Goal: Task Accomplishment & Management: Manage account settings

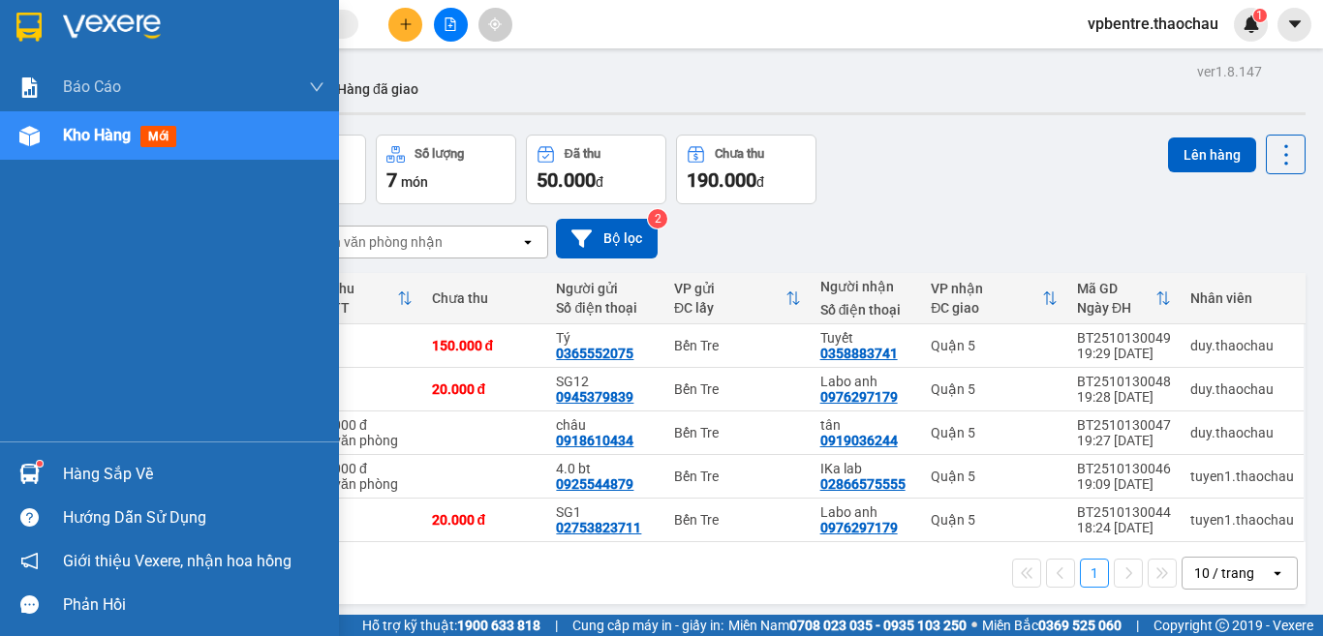
click at [90, 452] on div "Hàng sắp về" at bounding box center [169, 474] width 339 height 44
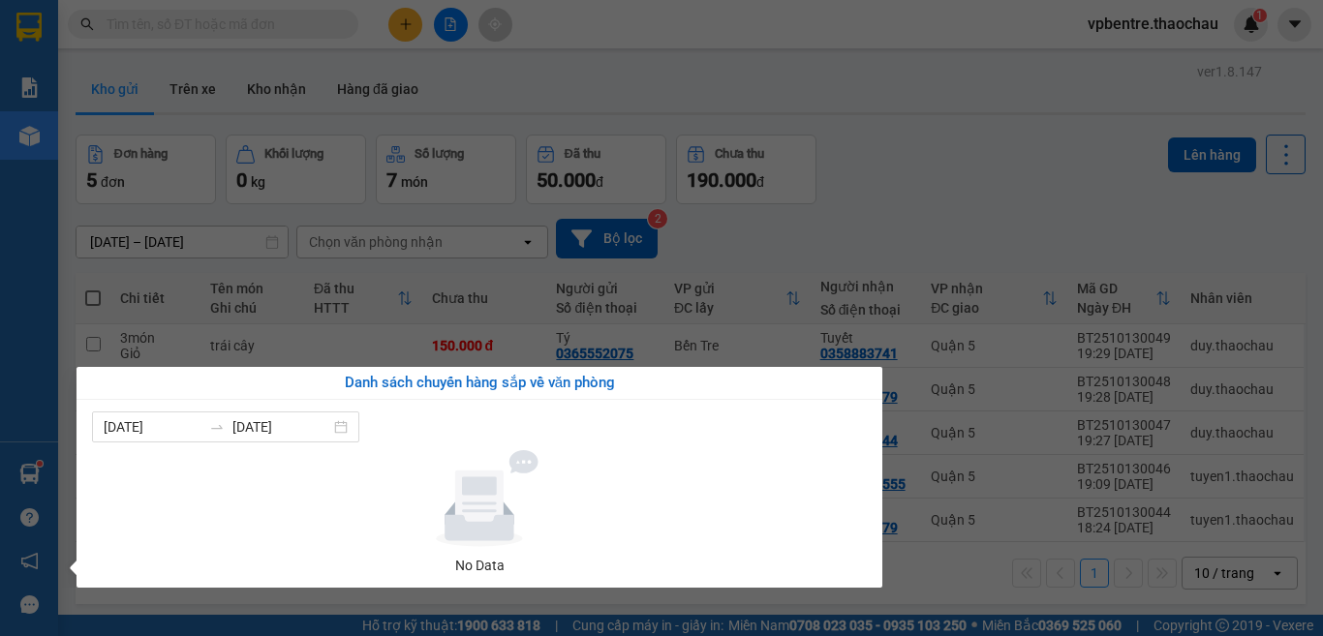
click at [820, 178] on section "Kết quả tìm kiếm ( 0 ) Bộ lọc No Data vpbentre.thaochau 1 Báo cáo Báo cáo dòng …" at bounding box center [661, 318] width 1323 height 636
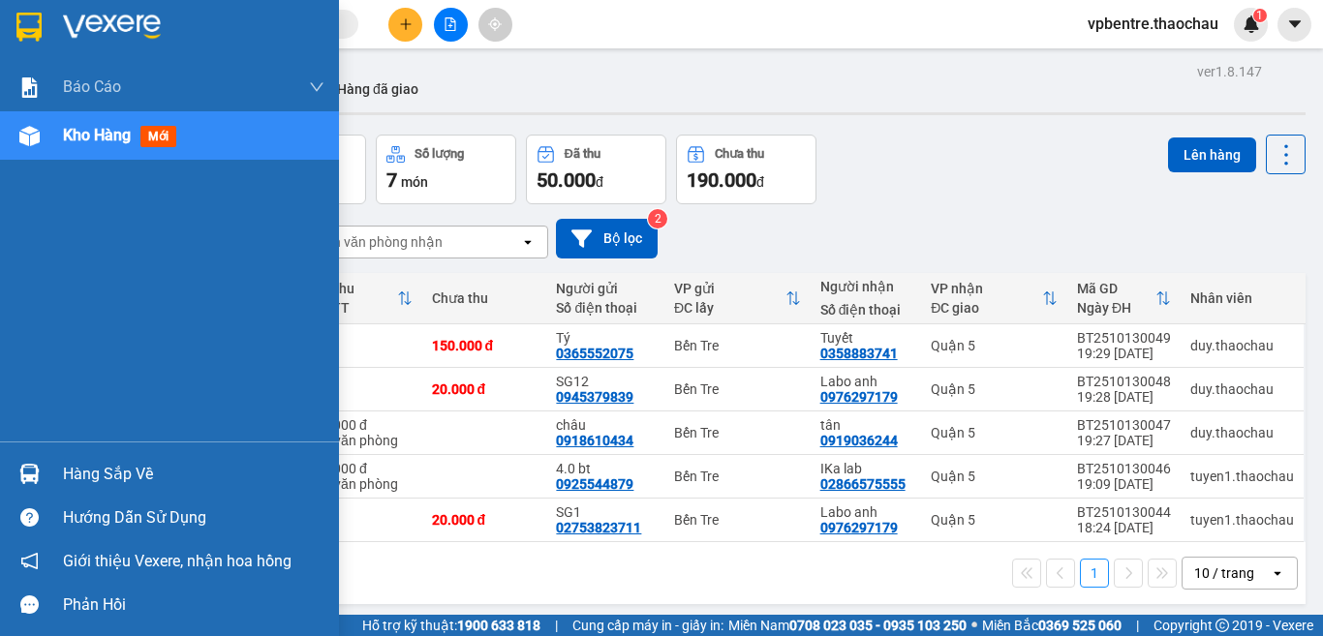
click at [65, 481] on div "Hàng sắp về" at bounding box center [193, 474] width 261 height 29
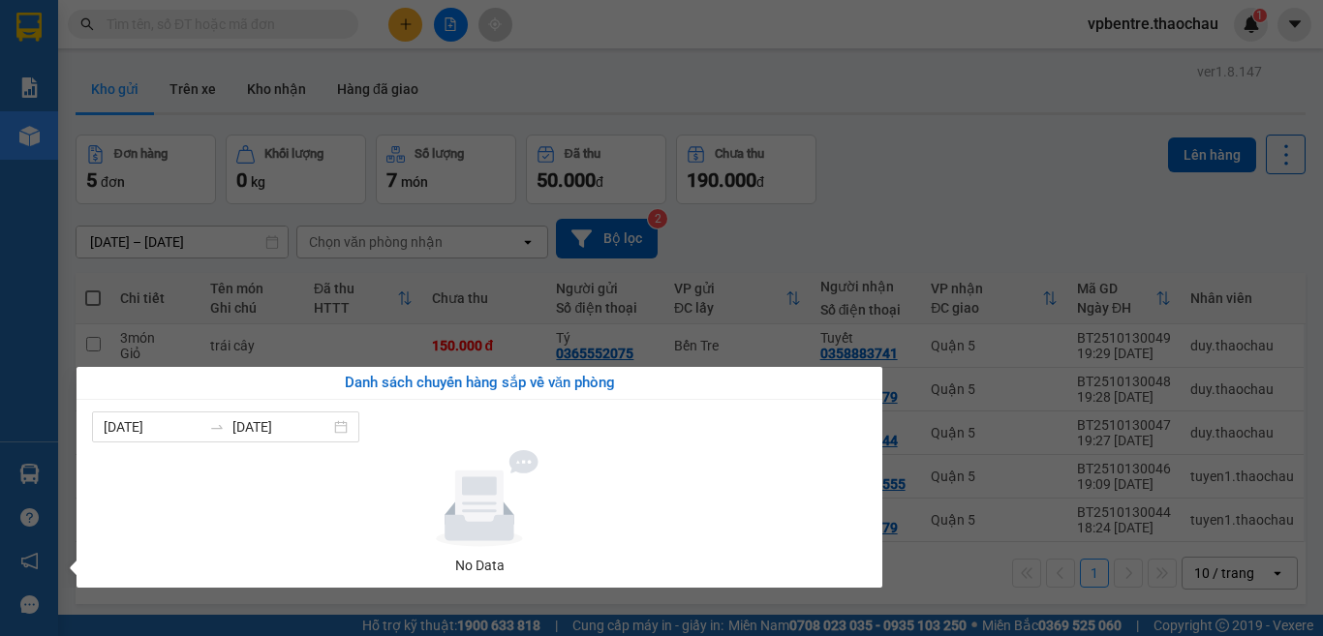
click at [1066, 195] on section "Kết quả tìm kiếm ( 0 ) Bộ lọc No Data vpbentre.thaochau 1 Báo cáo Báo cáo dòng …" at bounding box center [661, 318] width 1323 height 636
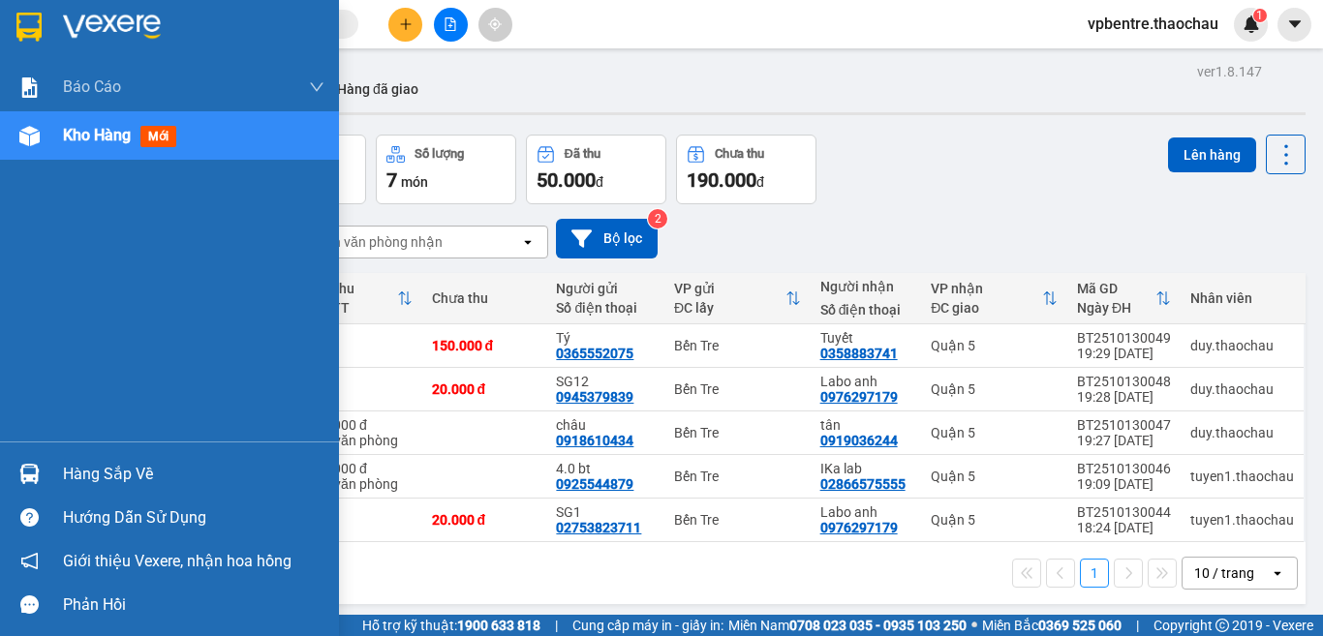
click at [74, 477] on div "Hàng sắp về" at bounding box center [193, 474] width 261 height 29
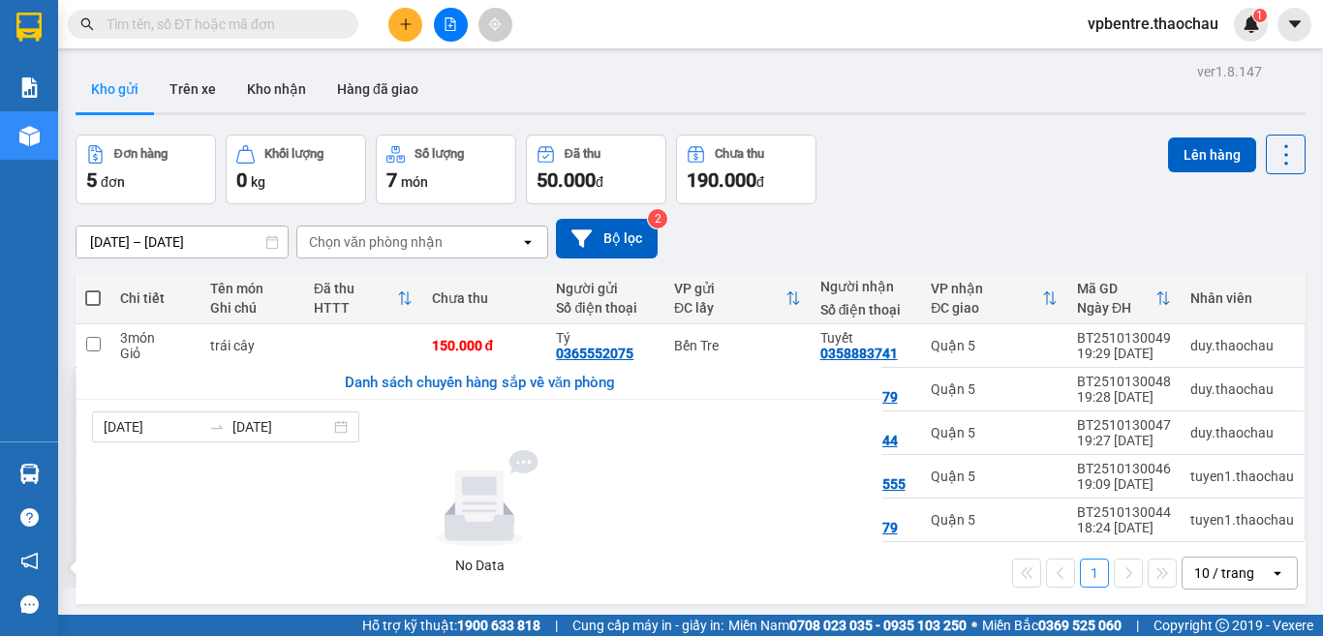
click at [975, 194] on section "Kết quả tìm kiếm ( 0 ) Bộ lọc No Data vpbentre.thaochau 1 Báo cáo Báo cáo dòng …" at bounding box center [661, 318] width 1323 height 636
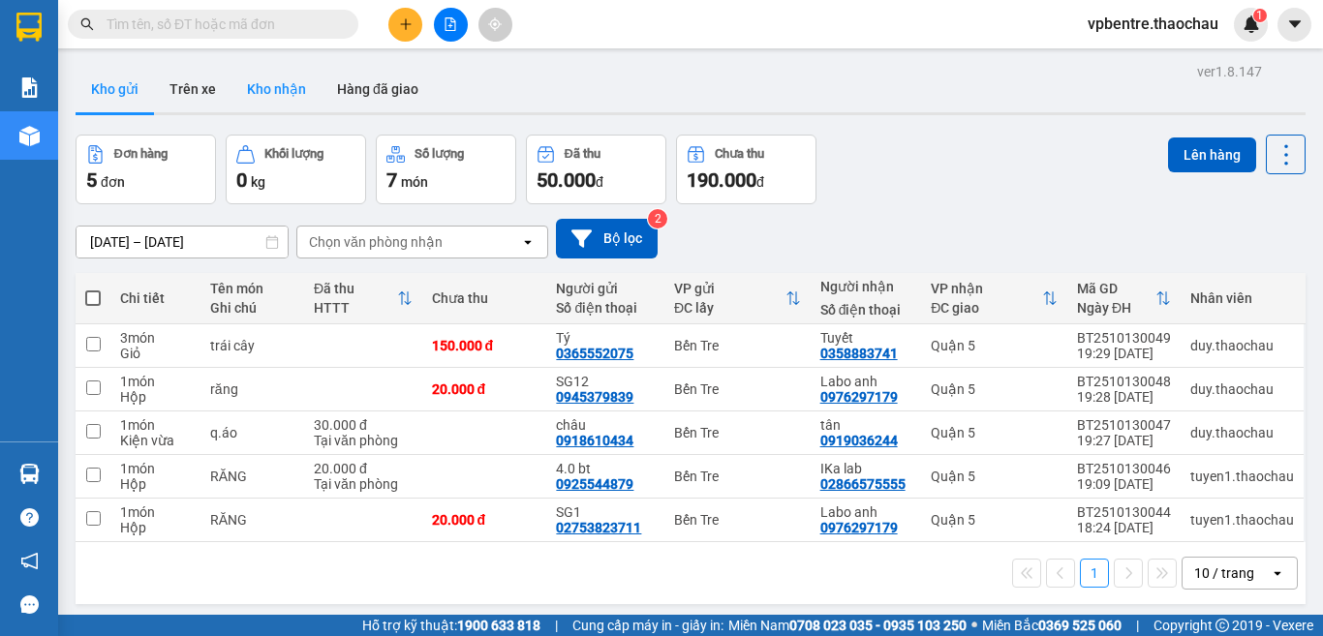
click at [270, 88] on button "Kho nhận" at bounding box center [276, 89] width 90 height 46
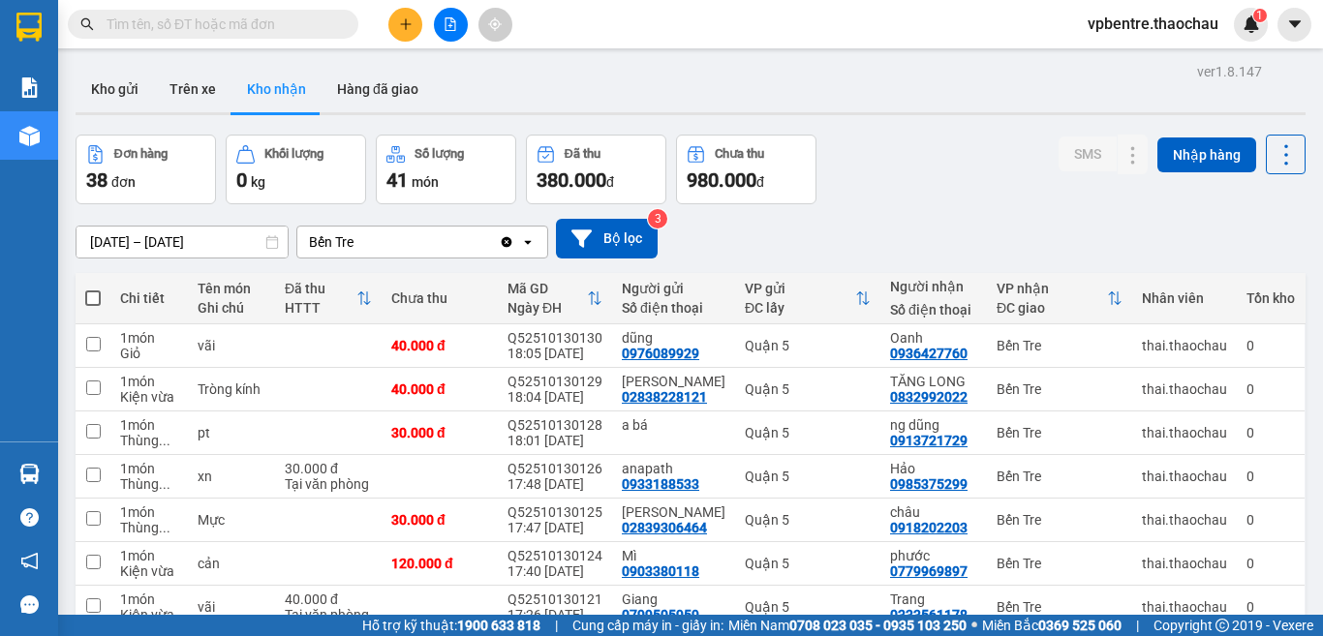
click at [131, 96] on button "Kho gửi" at bounding box center [115, 89] width 78 height 46
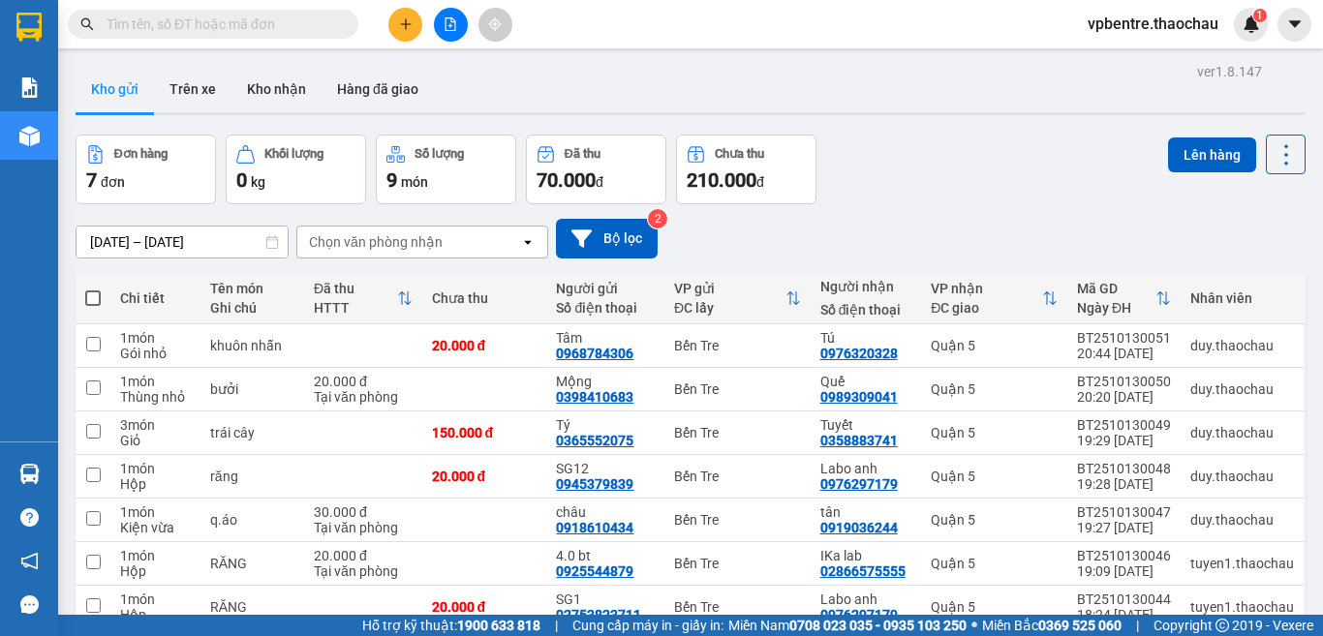
scroll to position [94, 0]
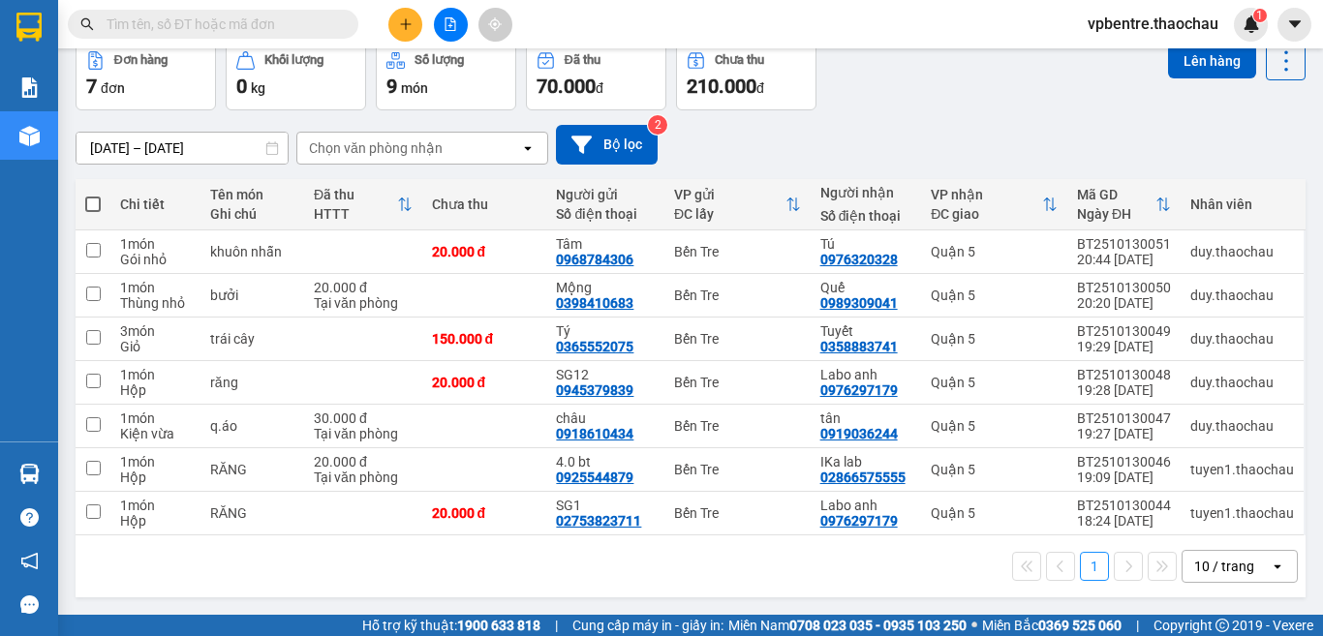
click at [90, 203] on span at bounding box center [92, 204] width 15 height 15
click at [93, 195] on input "checkbox" at bounding box center [93, 195] width 0 height 0
checkbox input "true"
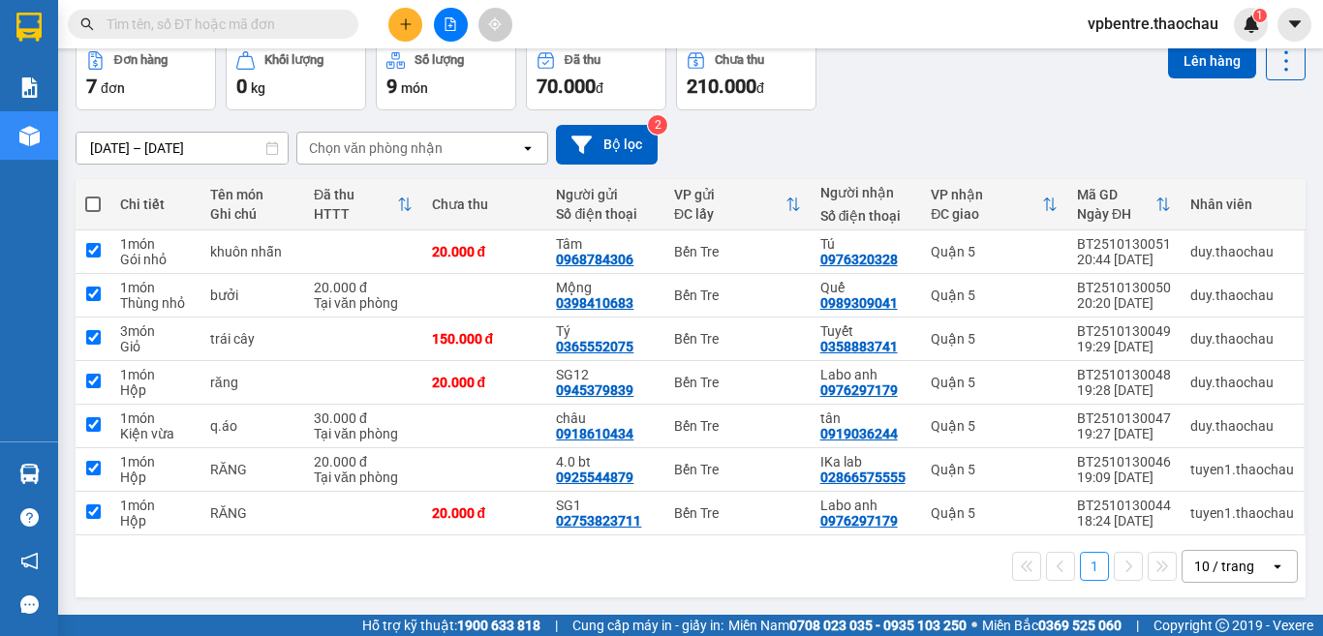
checkbox input "true"
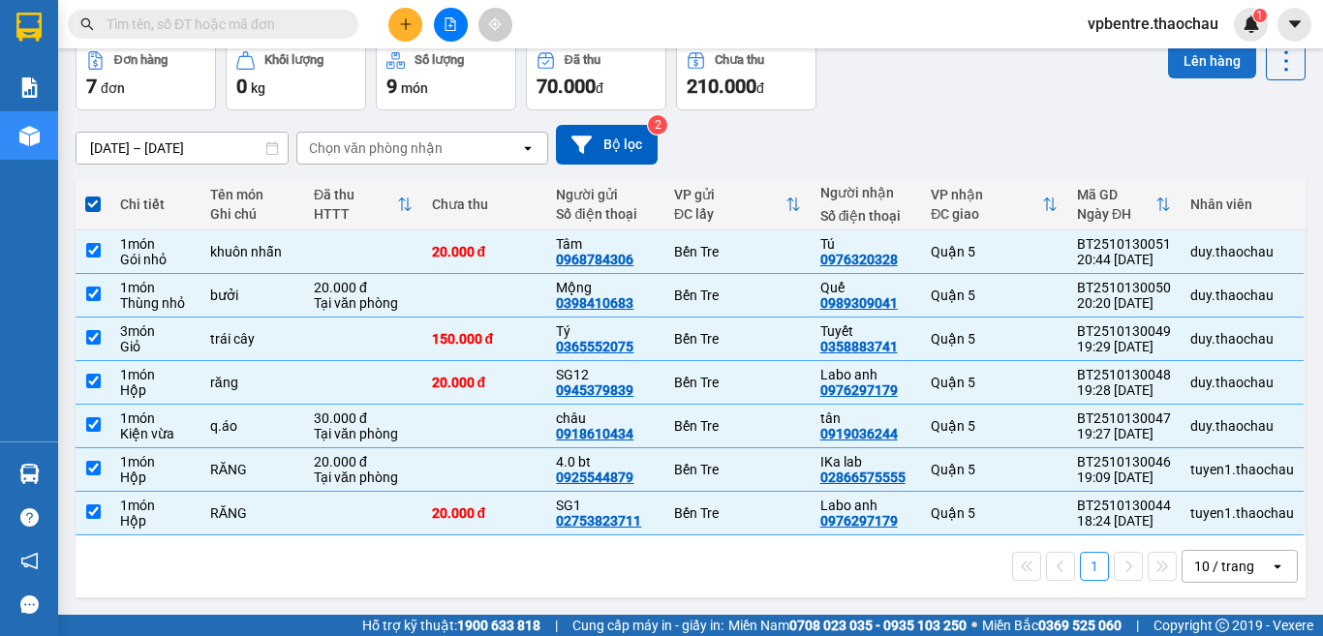
click at [1216, 63] on button "Lên hàng" at bounding box center [1212, 61] width 88 height 35
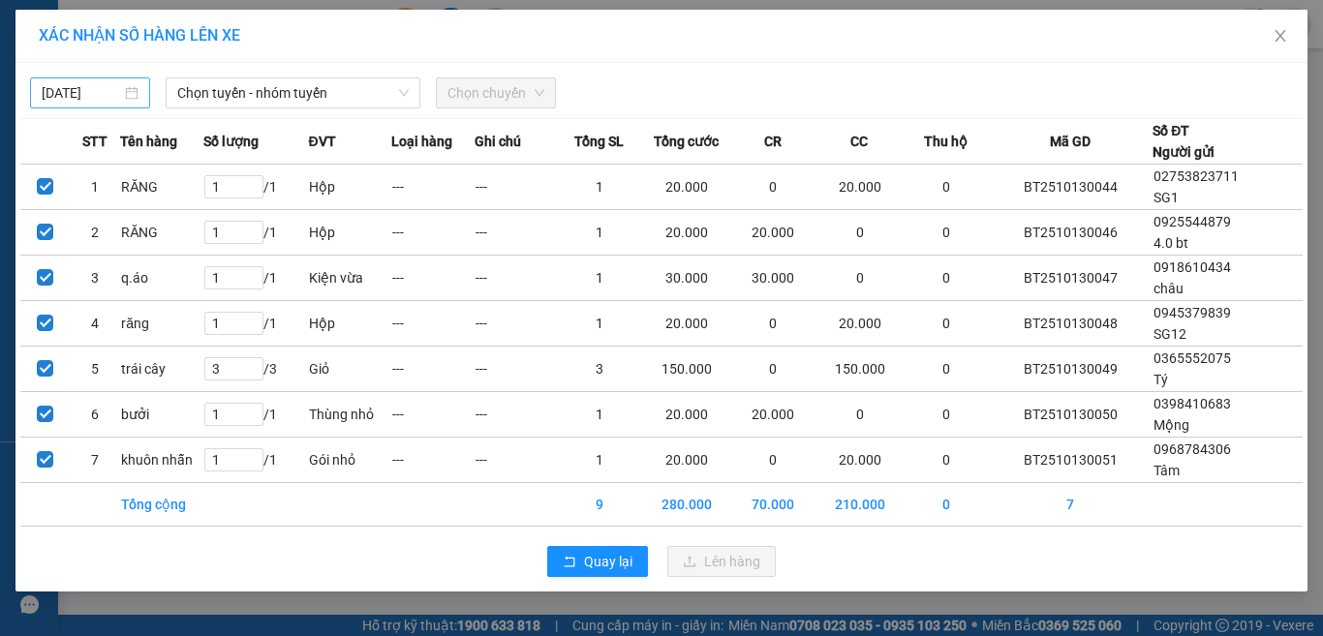
click at [131, 96] on div "[DATE]" at bounding box center [90, 92] width 97 height 21
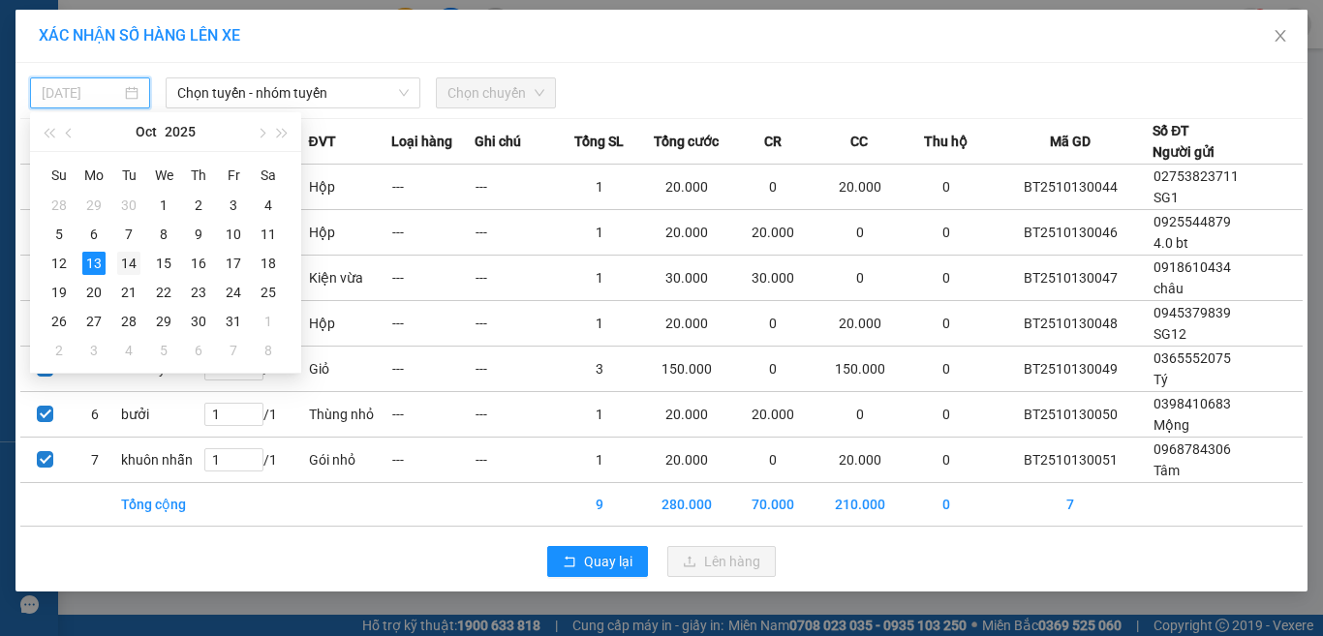
click at [130, 264] on div "14" at bounding box center [128, 263] width 23 height 23
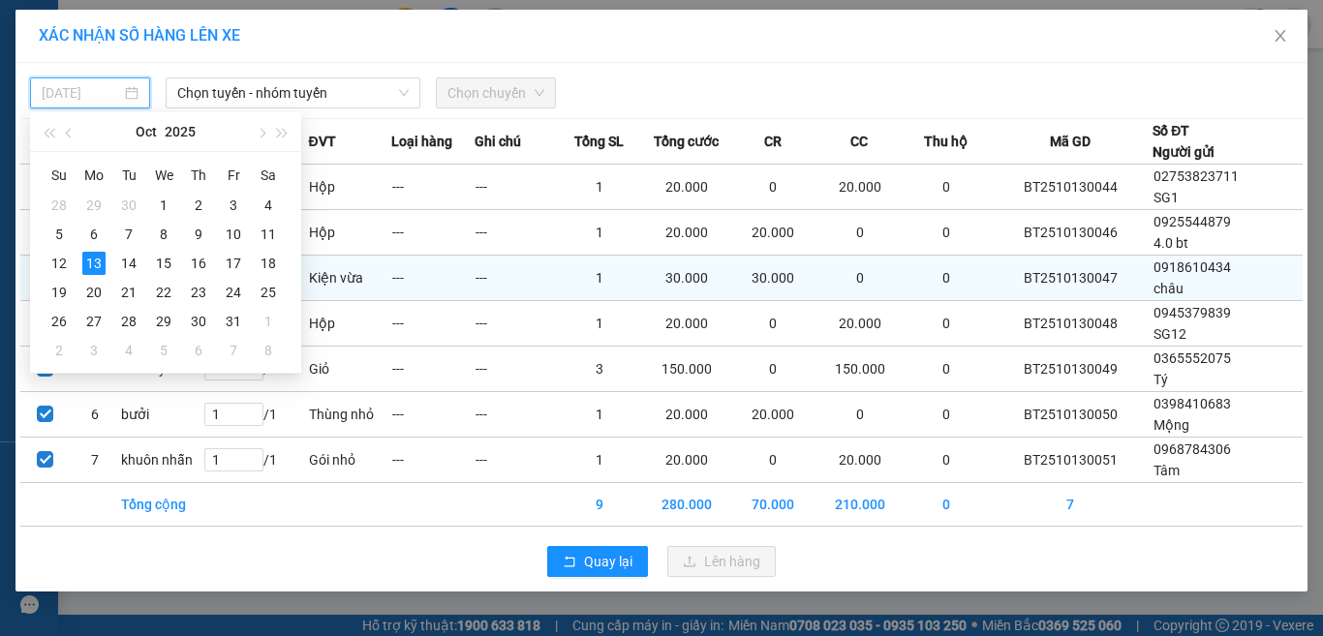
type input "[DATE]"
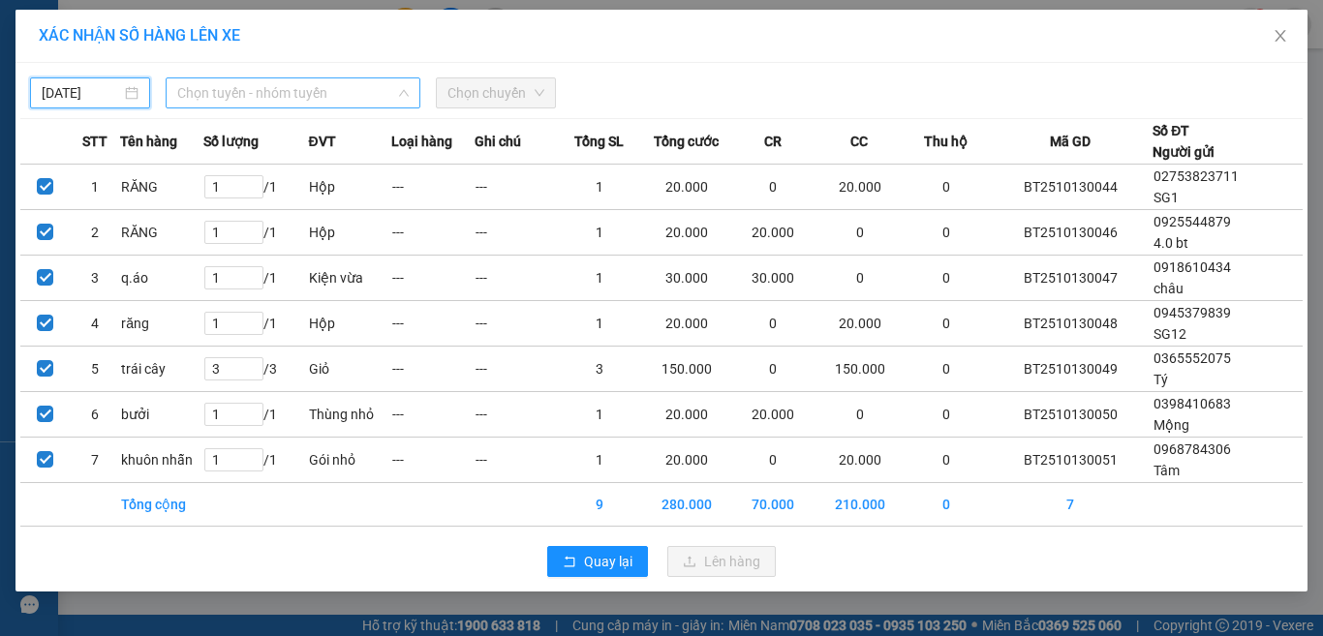
click at [241, 96] on span "Chọn tuyến - nhóm tuyến" at bounding box center [292, 92] width 231 height 29
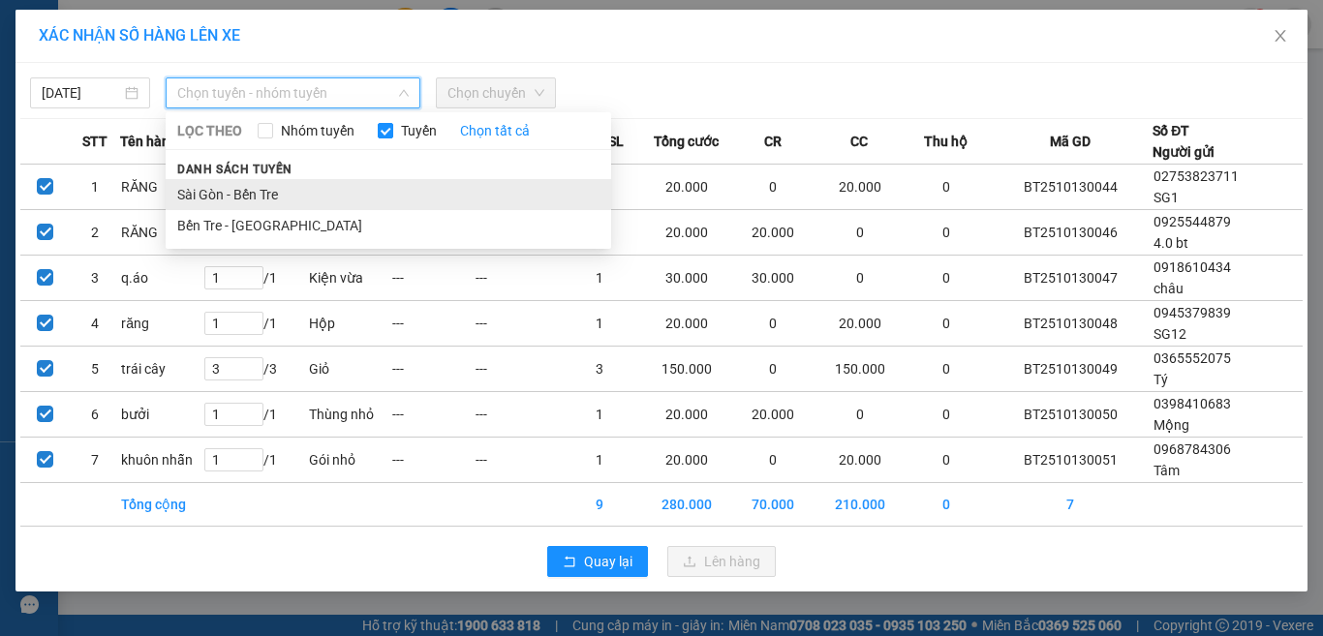
click at [247, 191] on li "Sài Gòn - Bến Tre" at bounding box center [388, 194] width 445 height 31
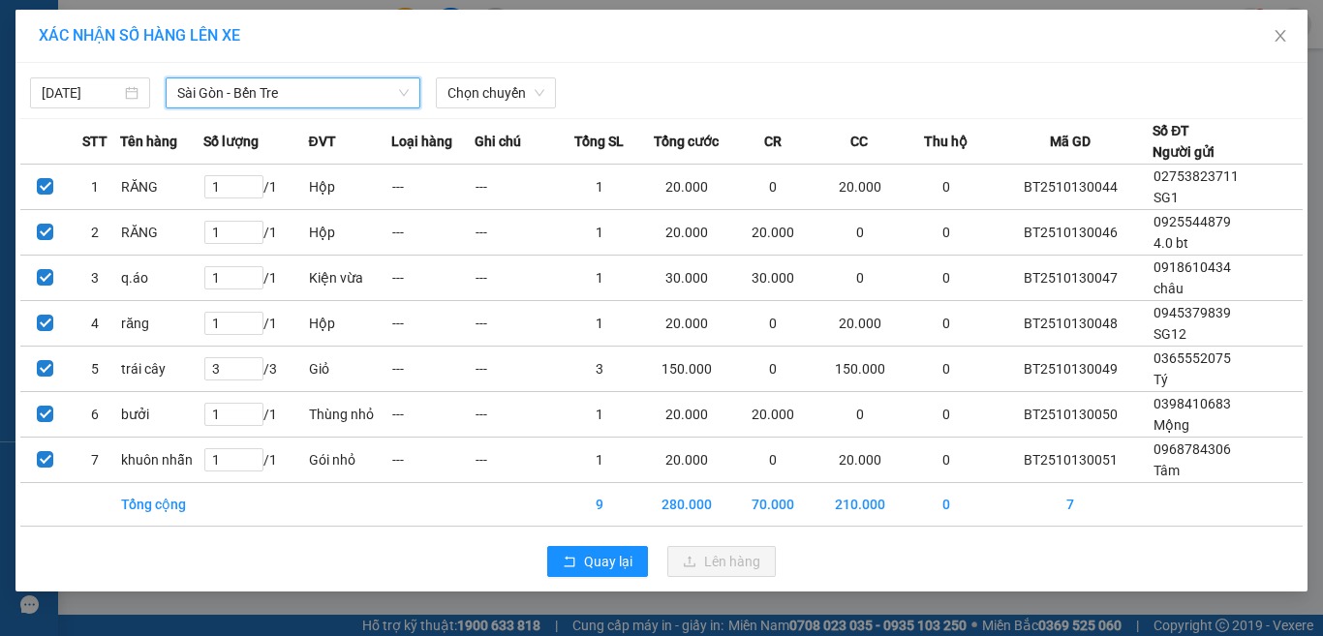
click at [257, 86] on span "Sài Gòn - Bến Tre" at bounding box center [292, 92] width 231 height 29
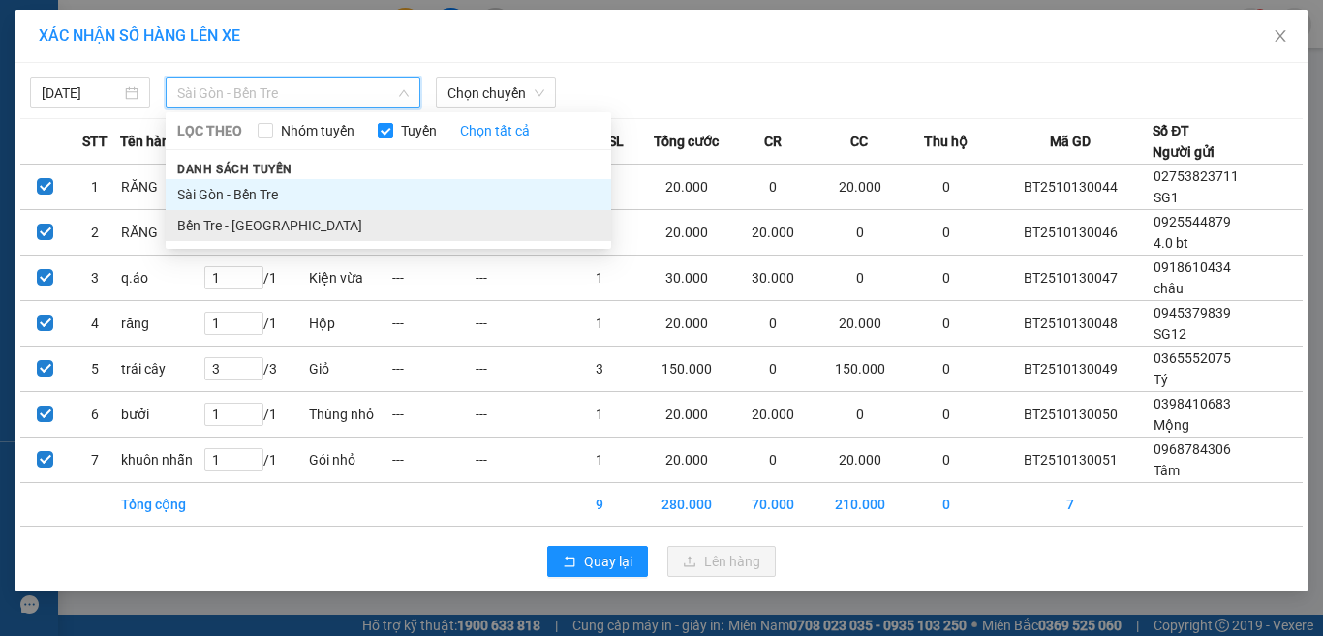
click at [230, 229] on li "Bến Tre - [GEOGRAPHIC_DATA]" at bounding box center [388, 225] width 445 height 31
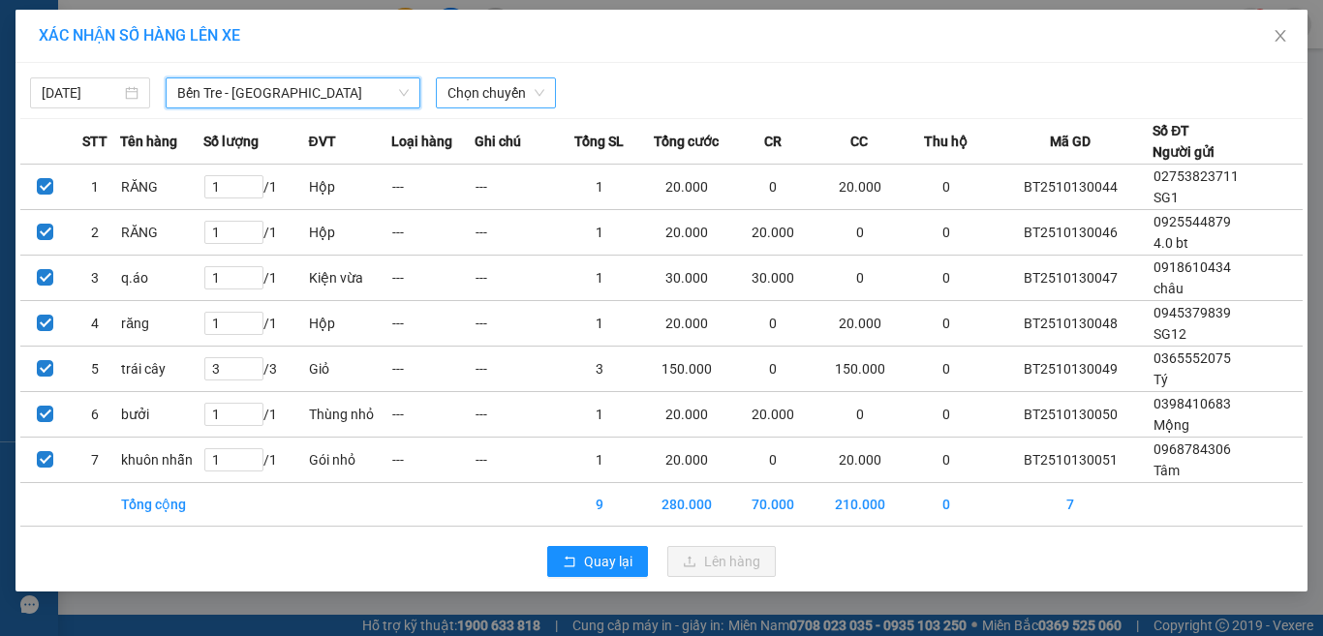
click at [497, 106] on span "Chọn chuyến" at bounding box center [495, 92] width 97 height 29
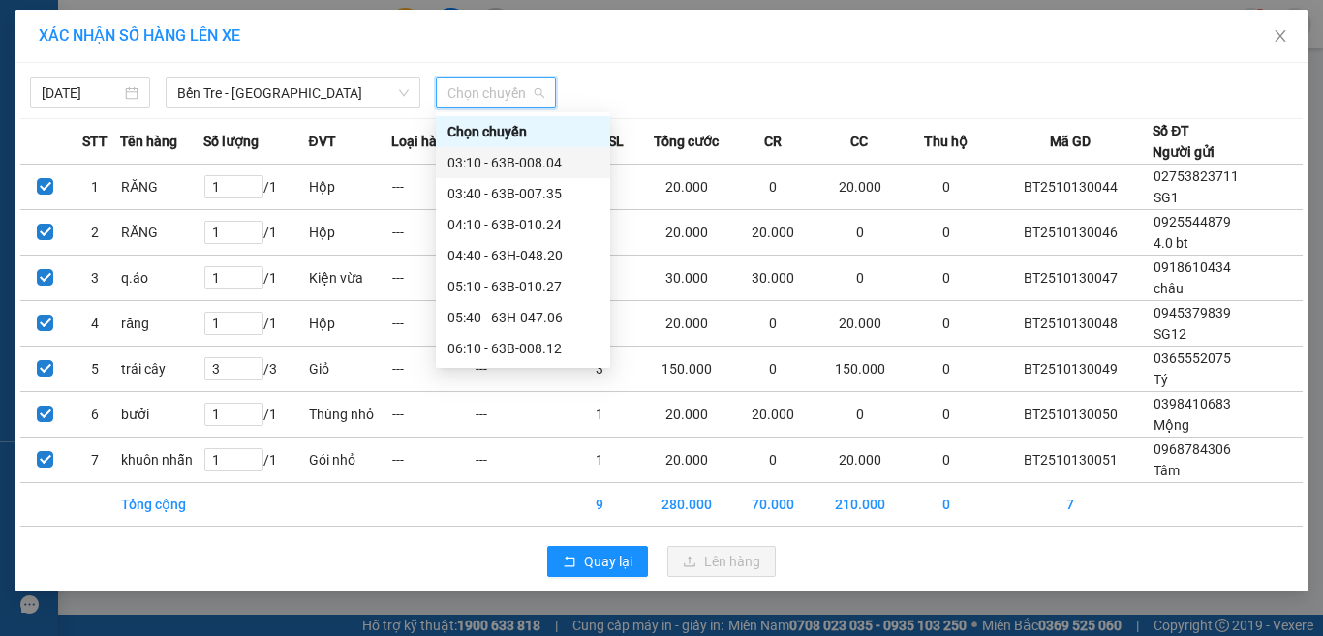
click at [494, 157] on div "03:10 - 63B-008.04" at bounding box center [522, 162] width 151 height 21
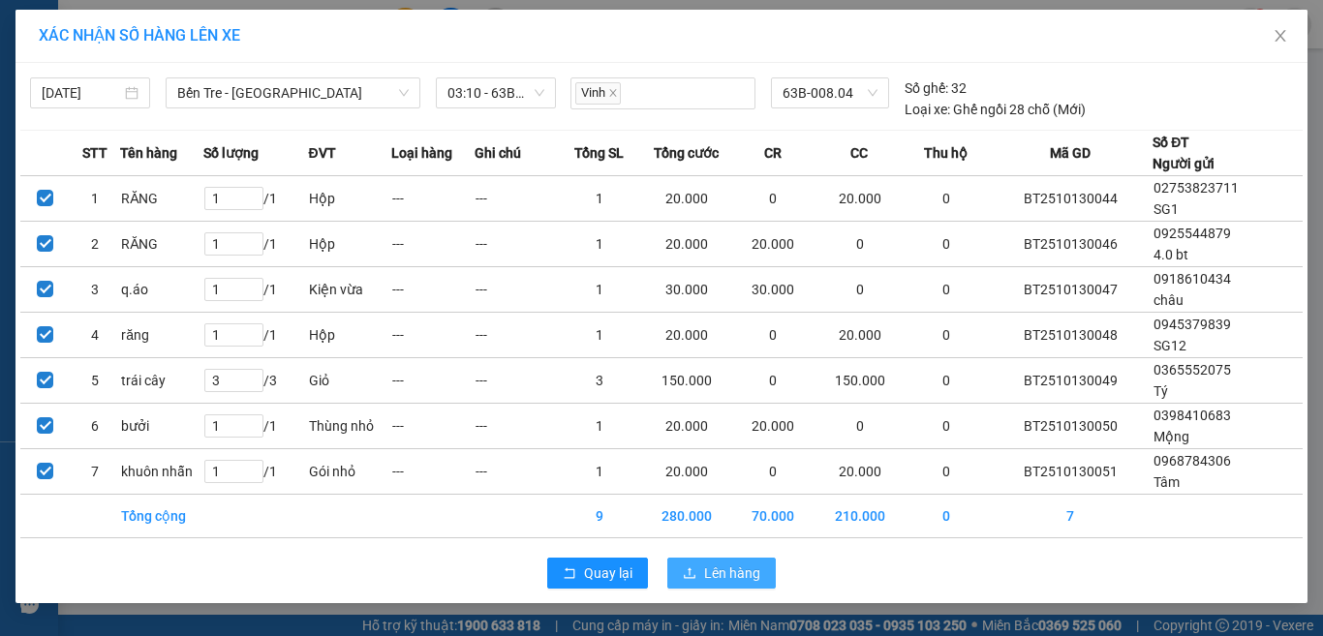
click at [720, 576] on span "Lên hàng" at bounding box center [732, 573] width 56 height 21
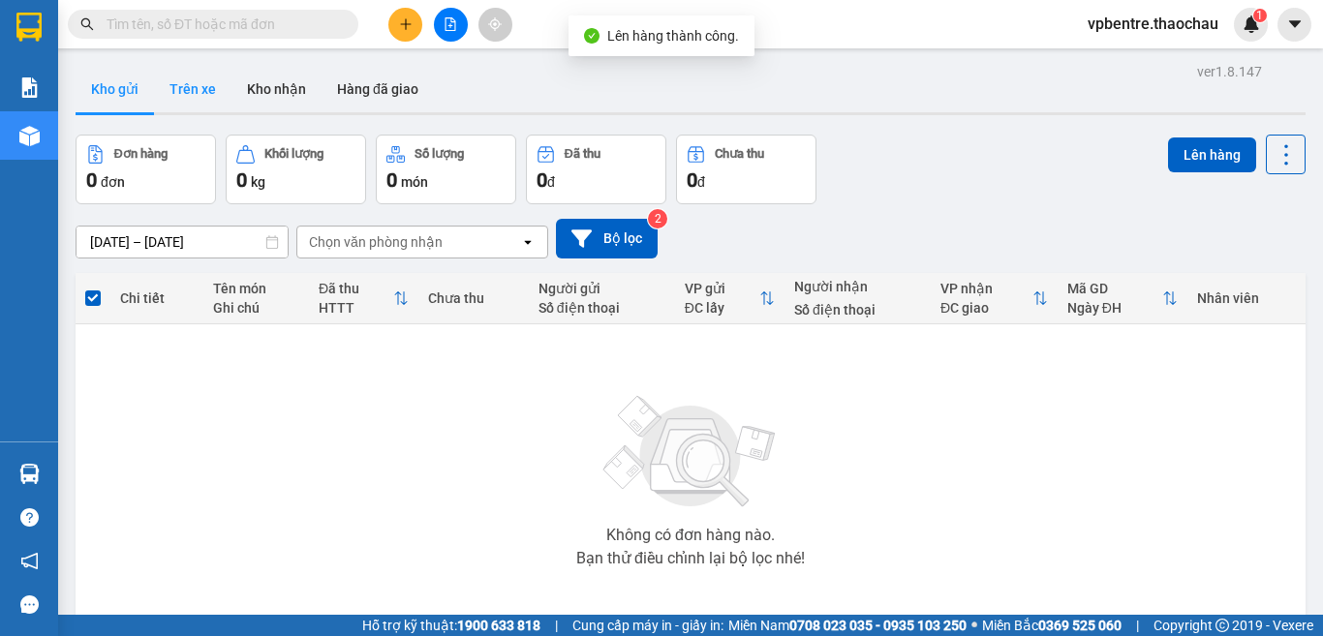
click at [191, 96] on button "Trên xe" at bounding box center [192, 89] width 77 height 46
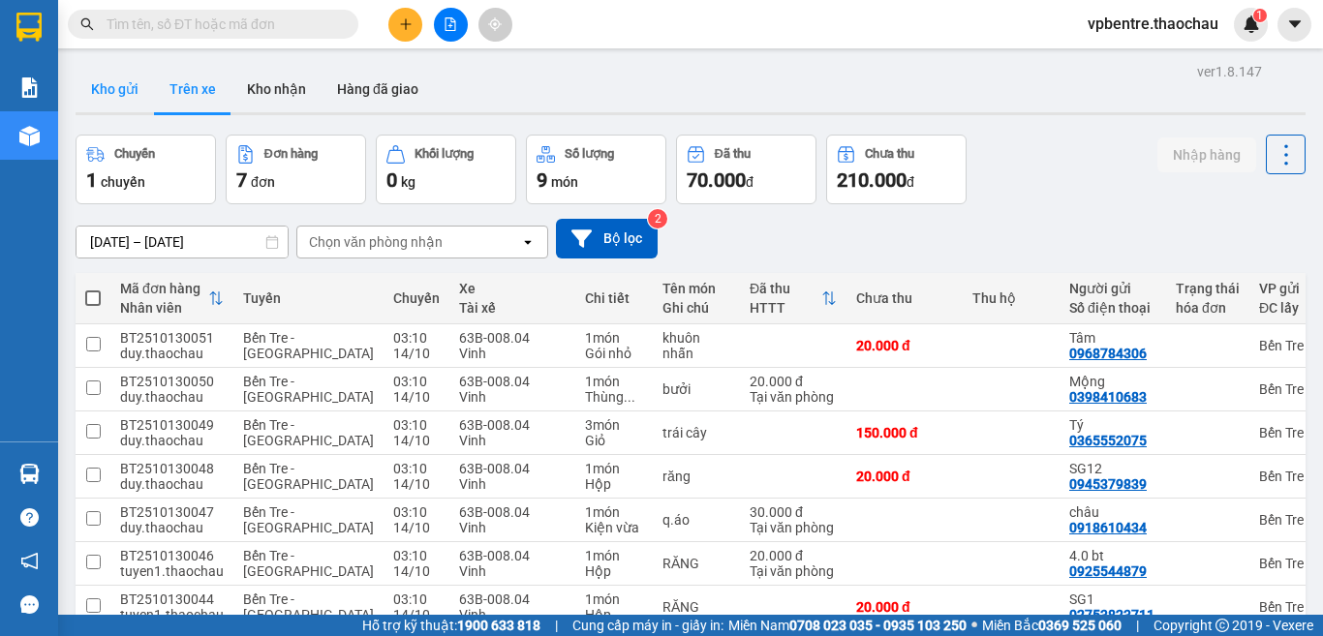
click at [130, 93] on button "Kho gửi" at bounding box center [115, 89] width 78 height 46
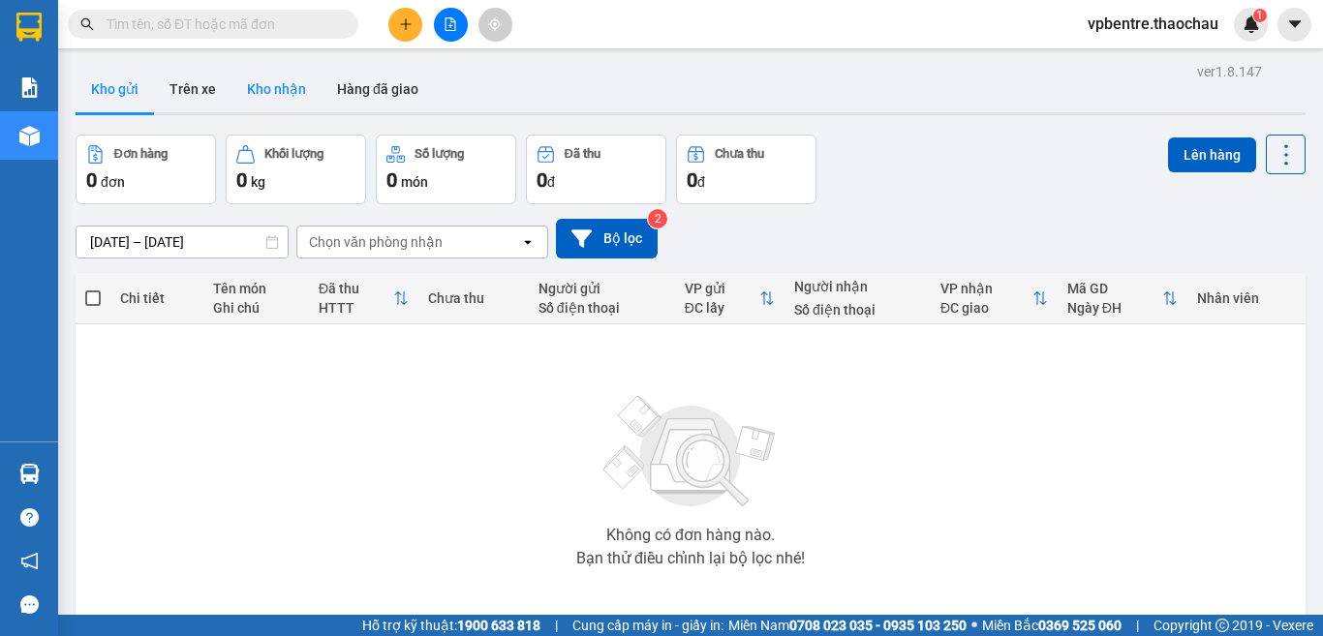
click at [266, 101] on button "Kho nhận" at bounding box center [276, 89] width 90 height 46
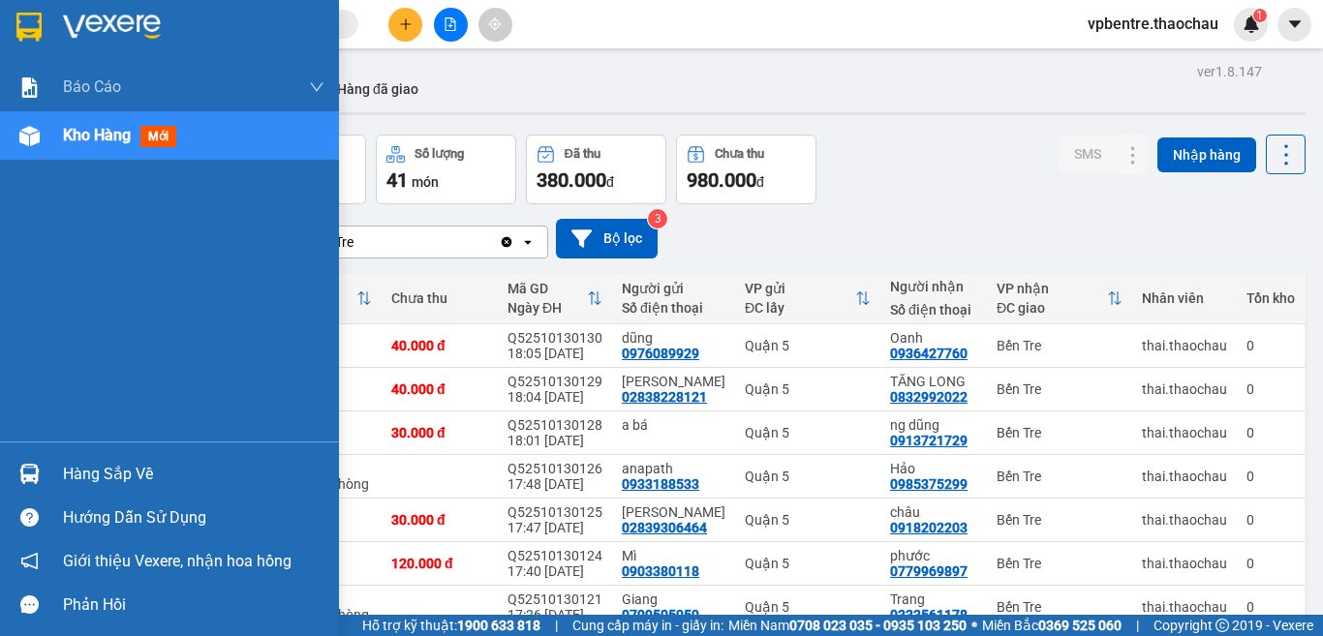
click at [122, 461] on div "Hàng sắp về" at bounding box center [193, 474] width 261 height 29
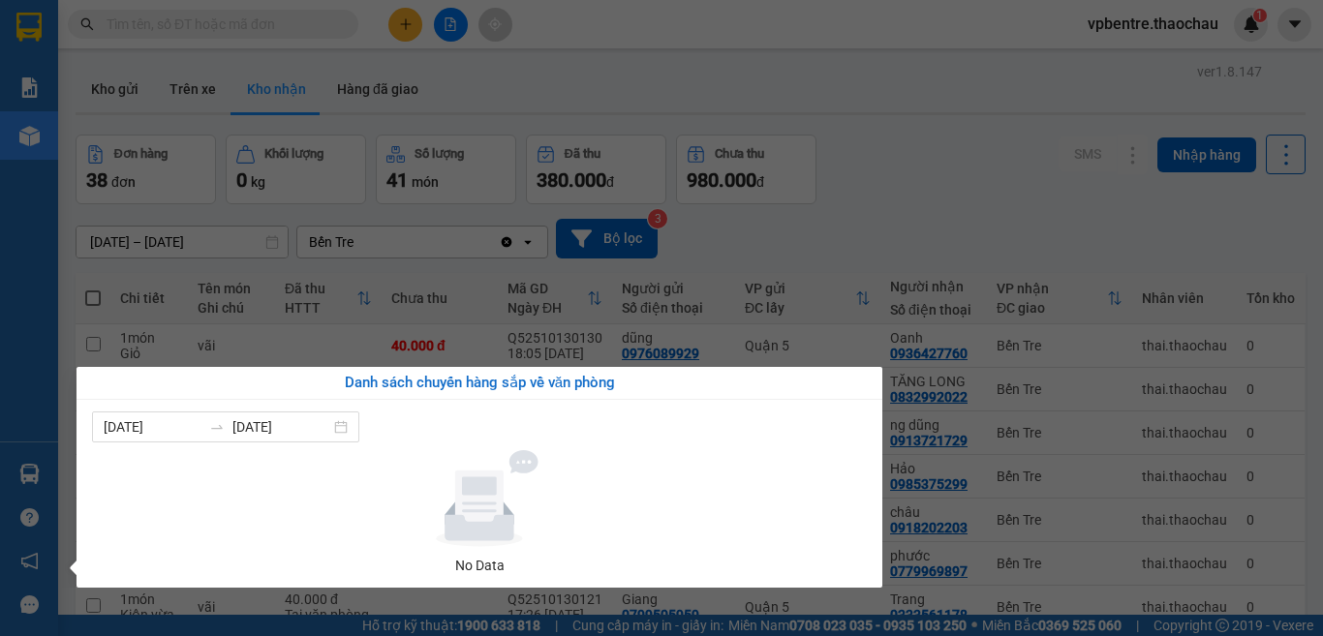
click at [937, 216] on section "Kết quả tìm kiếm ( 0 ) Bộ lọc No Data vpbentre.thaochau 1 Báo cáo Báo cáo dòng …" at bounding box center [661, 318] width 1323 height 636
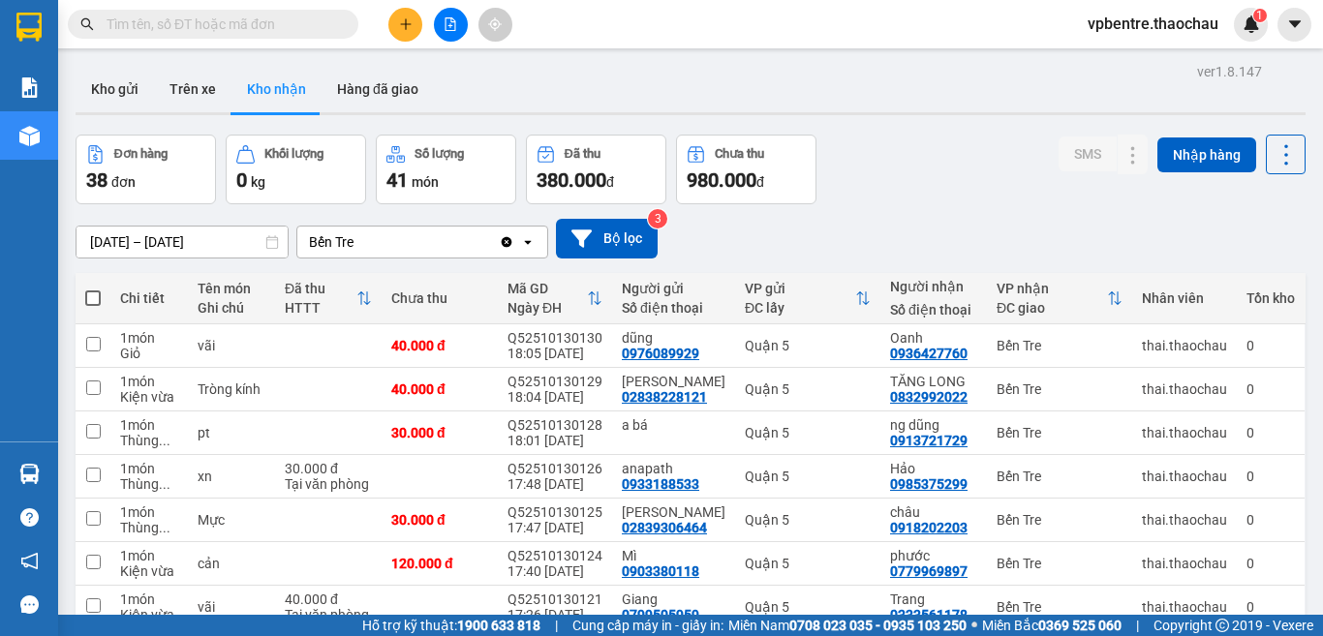
click at [1201, 19] on span "vpbentre.thaochau" at bounding box center [1153, 24] width 162 height 24
click at [1170, 60] on span "Đăng xuất" at bounding box center [1161, 59] width 121 height 21
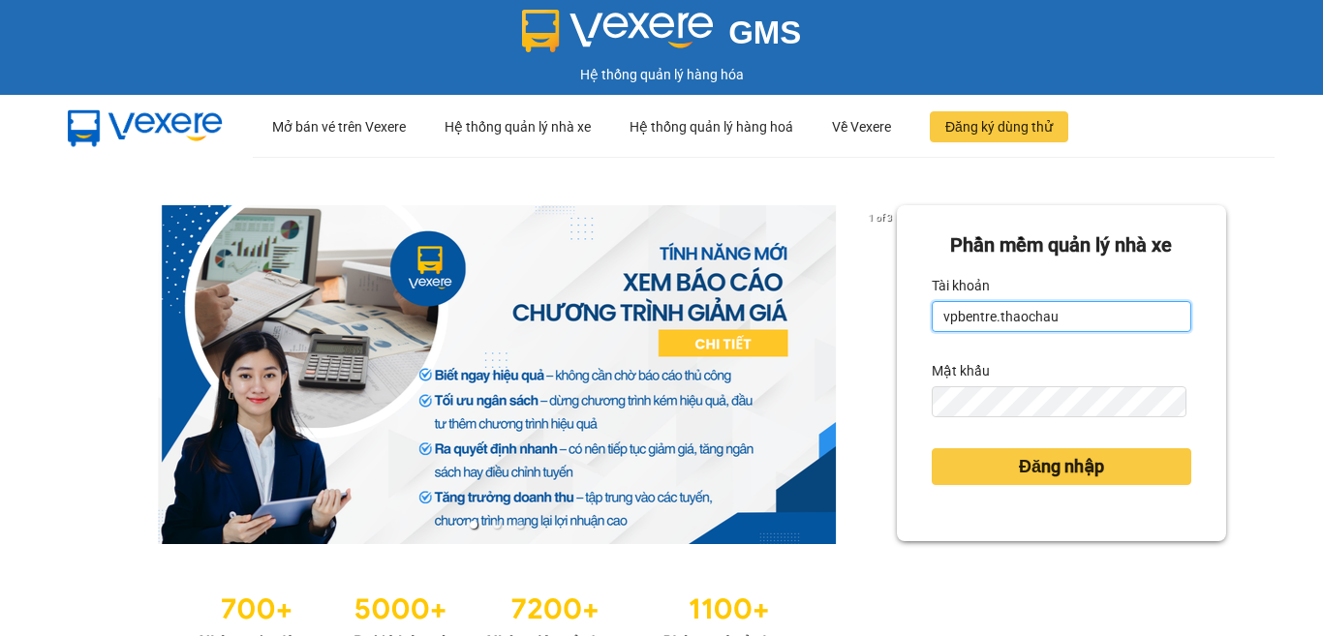
click at [1118, 315] on input "vpbentre.thaochau" at bounding box center [1062, 316] width 260 height 31
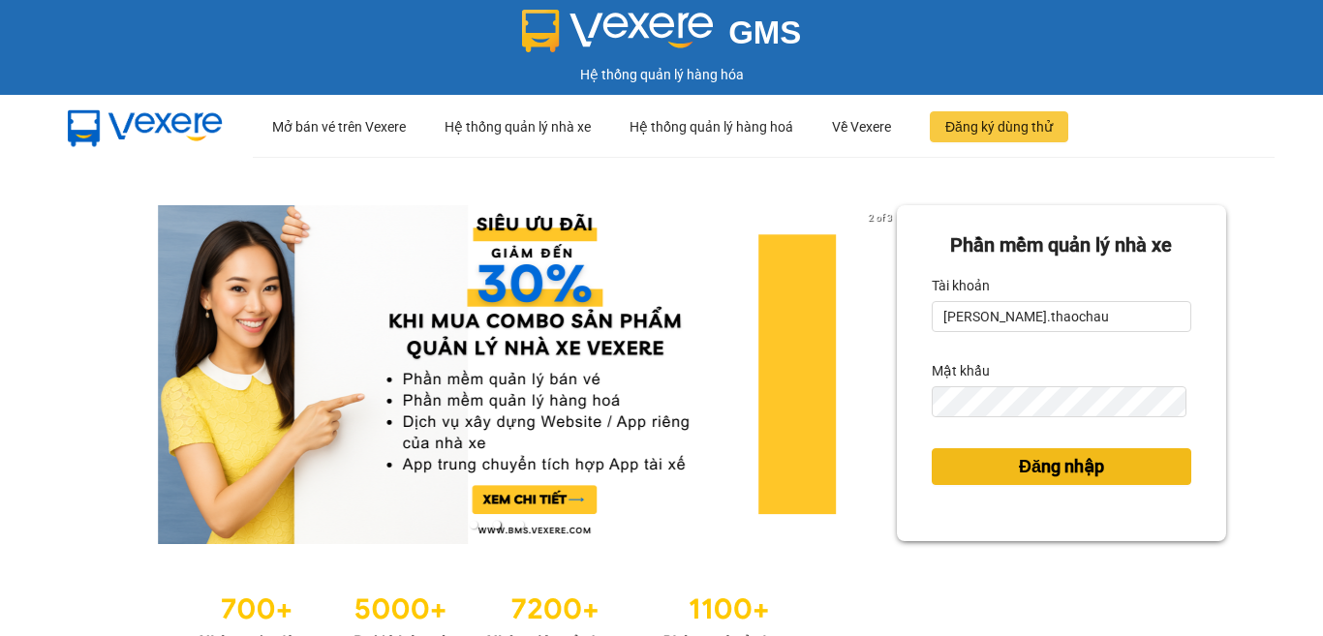
click at [1041, 470] on span "Đăng nhập" at bounding box center [1061, 466] width 85 height 27
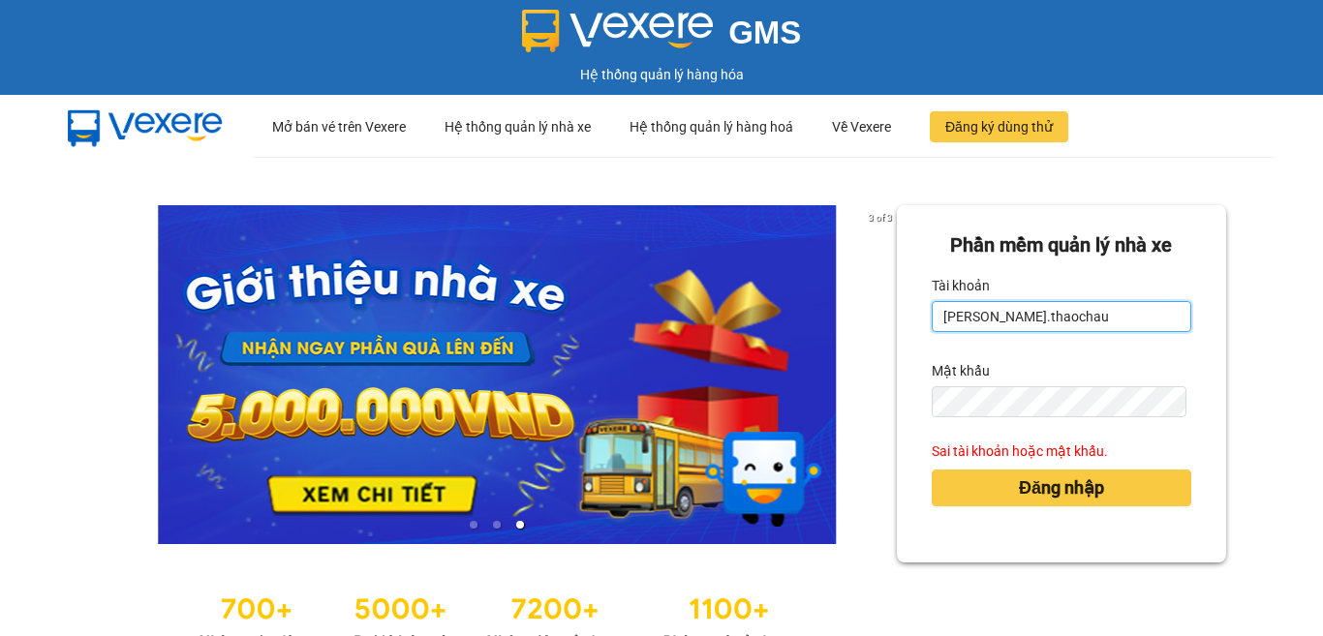
click at [940, 315] on input "Duy.thaochau" at bounding box center [1062, 316] width 260 height 31
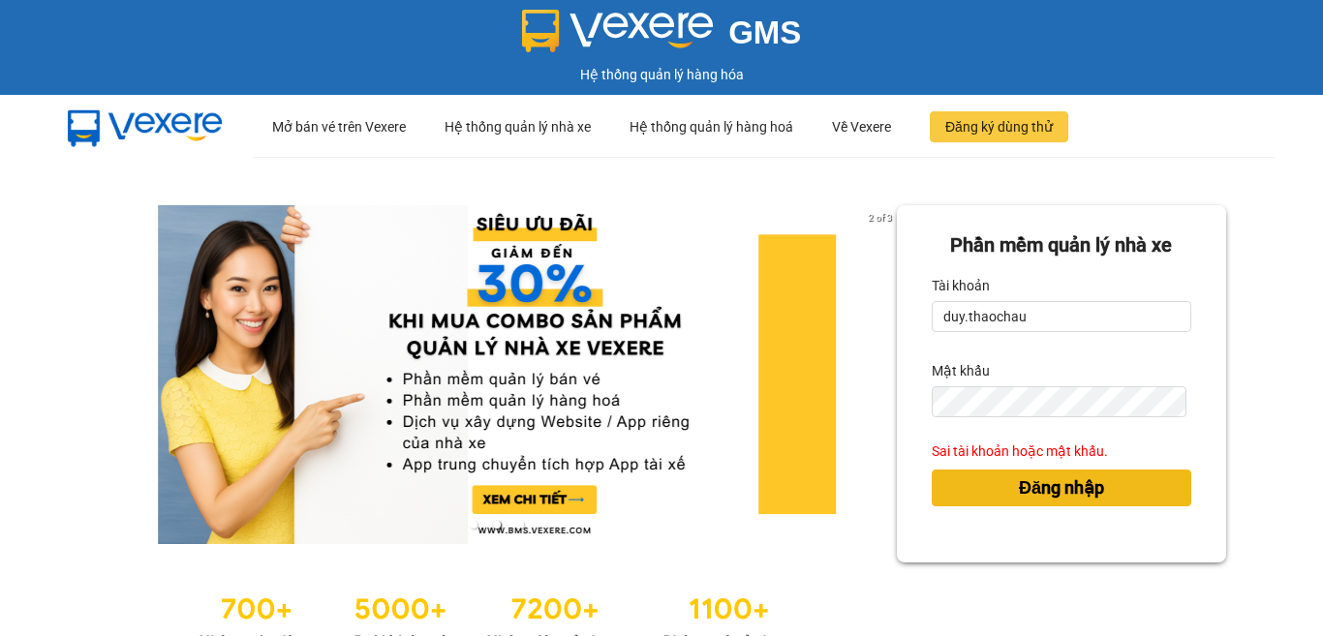
type input "duy.thaochau"
click at [1050, 484] on span "Đăng nhập" at bounding box center [1061, 488] width 85 height 27
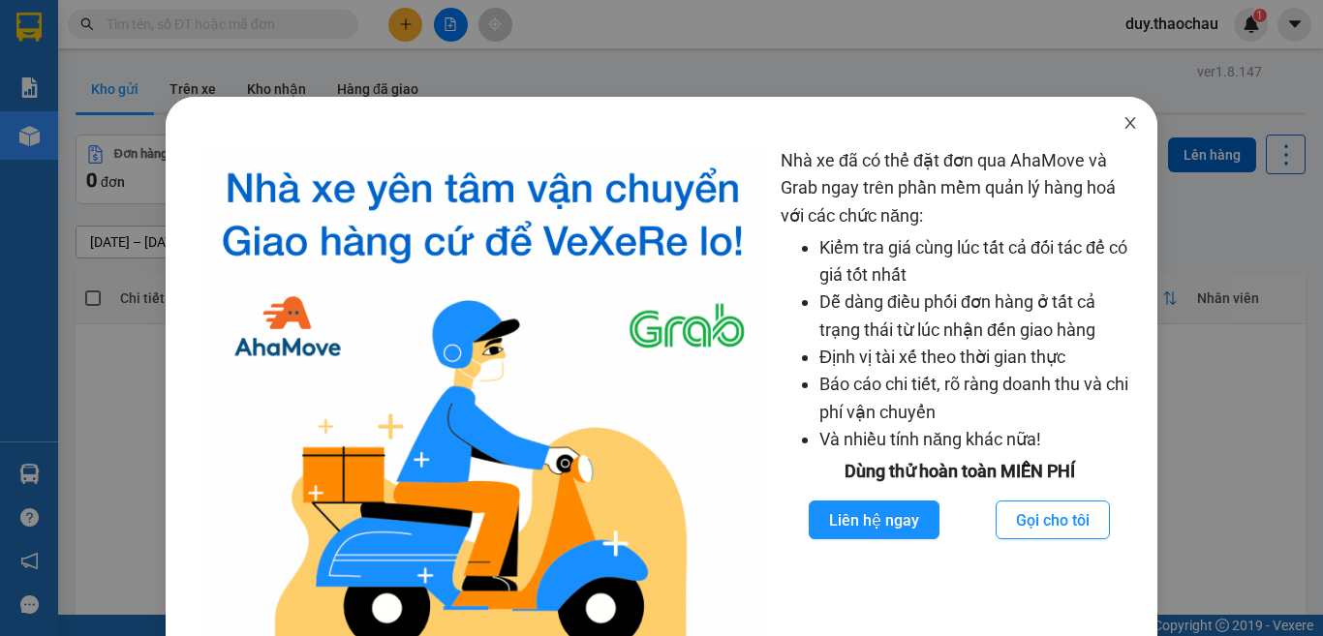
click at [1122, 121] on icon "close" at bounding box center [1129, 122] width 15 height 15
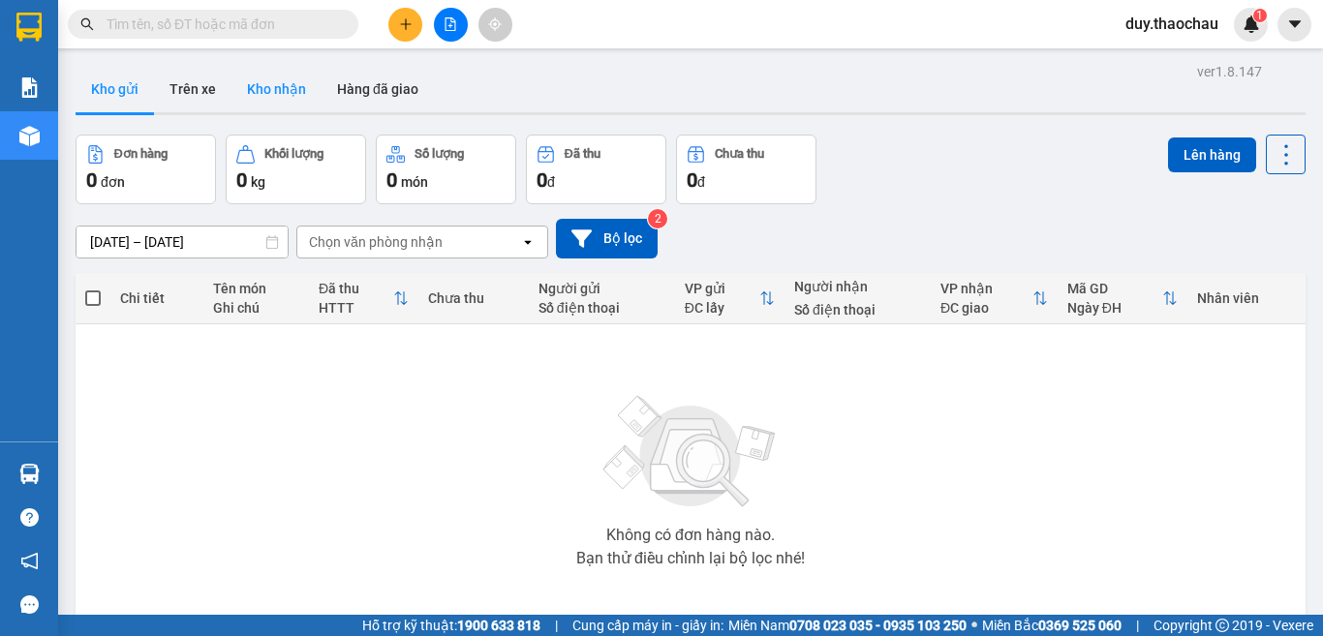
click at [291, 72] on button "Kho nhận" at bounding box center [276, 89] width 90 height 46
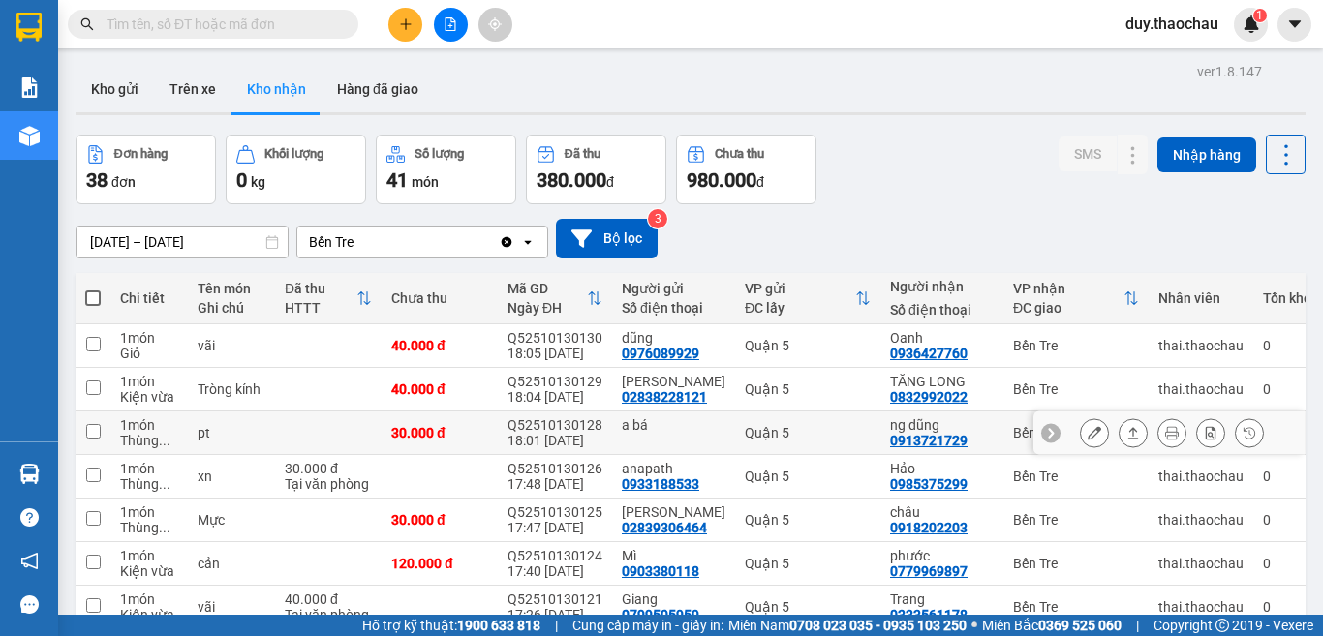
scroll to position [225, 0]
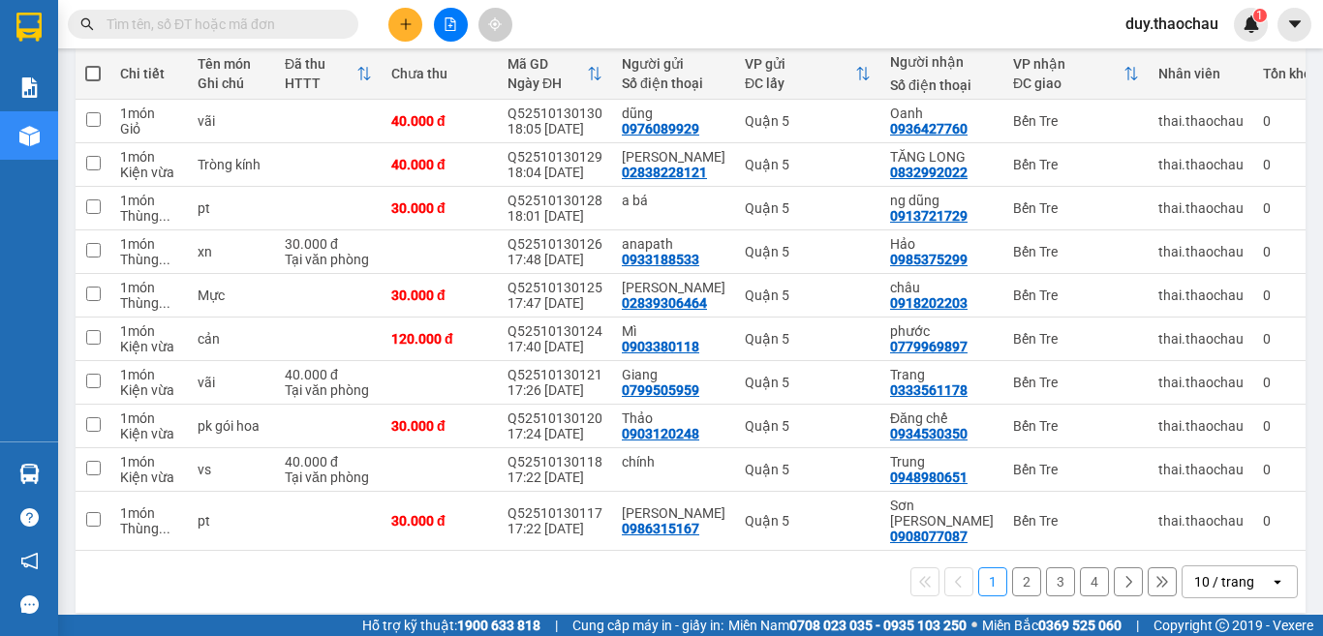
click at [1046, 567] on button "3" at bounding box center [1060, 581] width 29 height 29
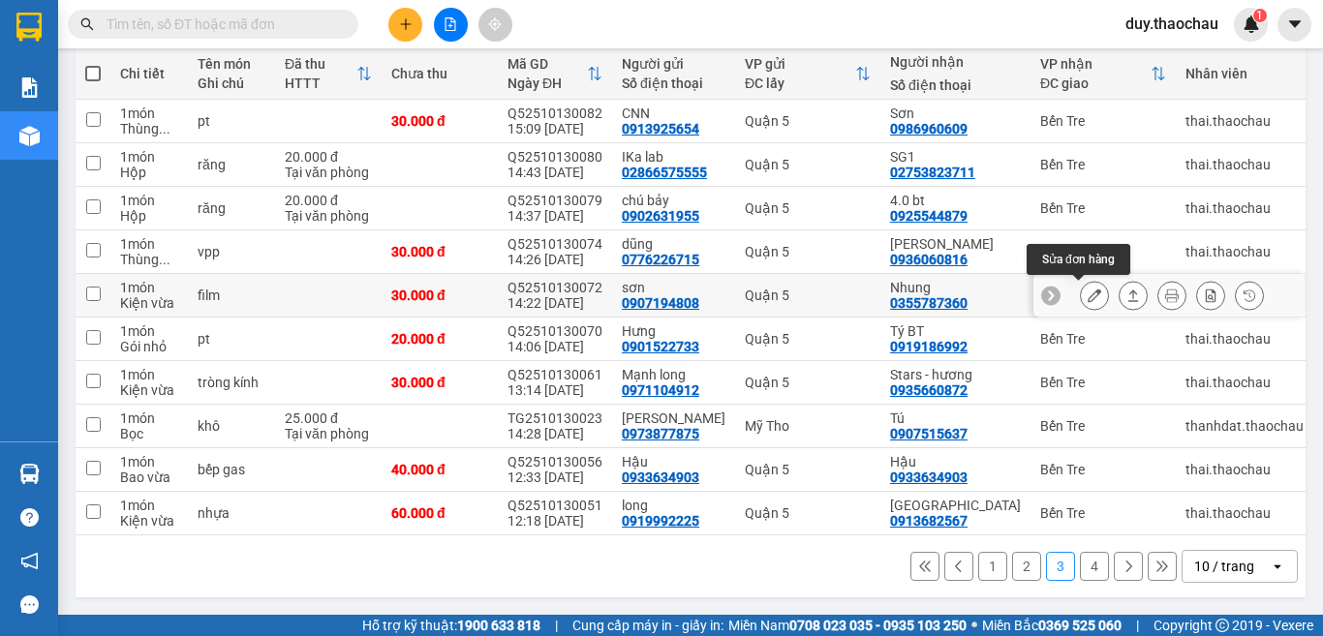
click at [1088, 301] on icon at bounding box center [1095, 296] width 14 height 14
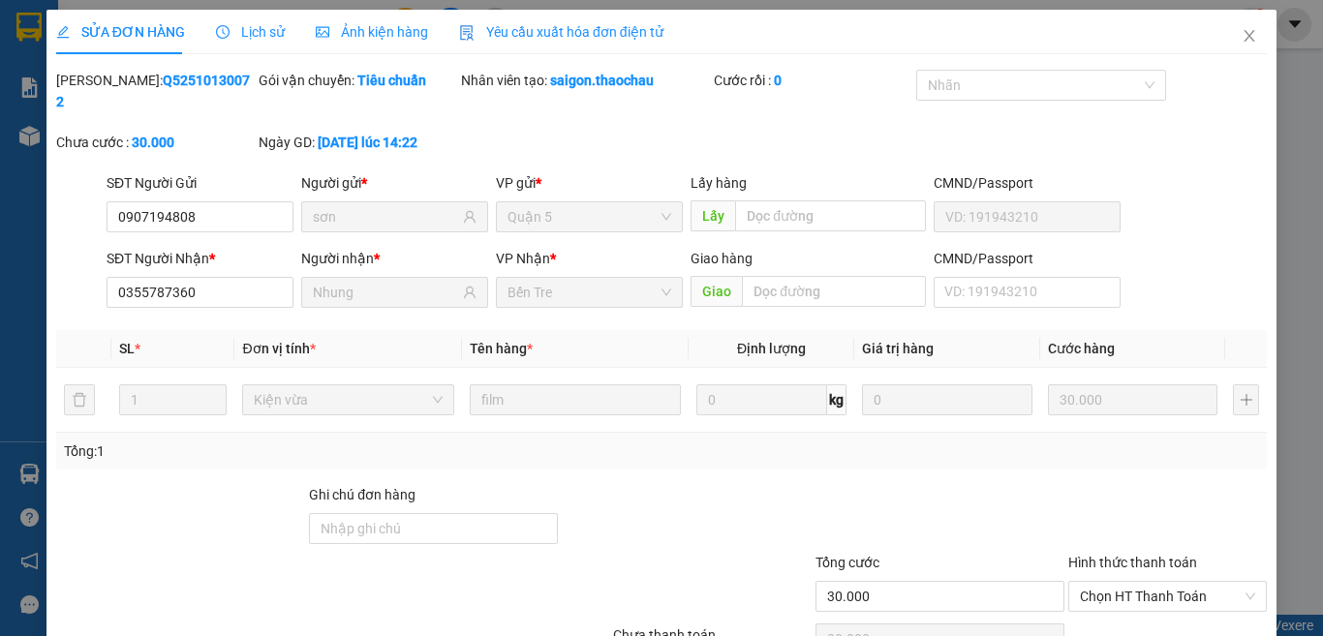
type input "0907194808"
type input "sơn"
type input "0355787360"
type input "Nhung"
type input "30.000"
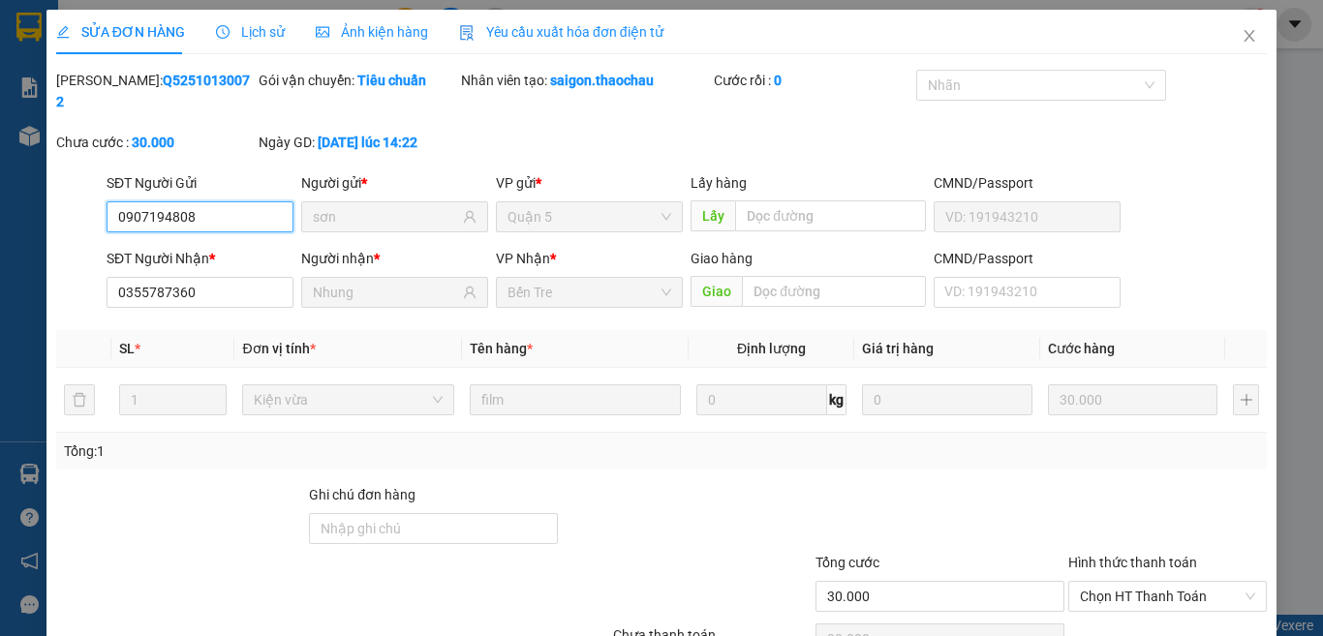
scroll to position [75, 0]
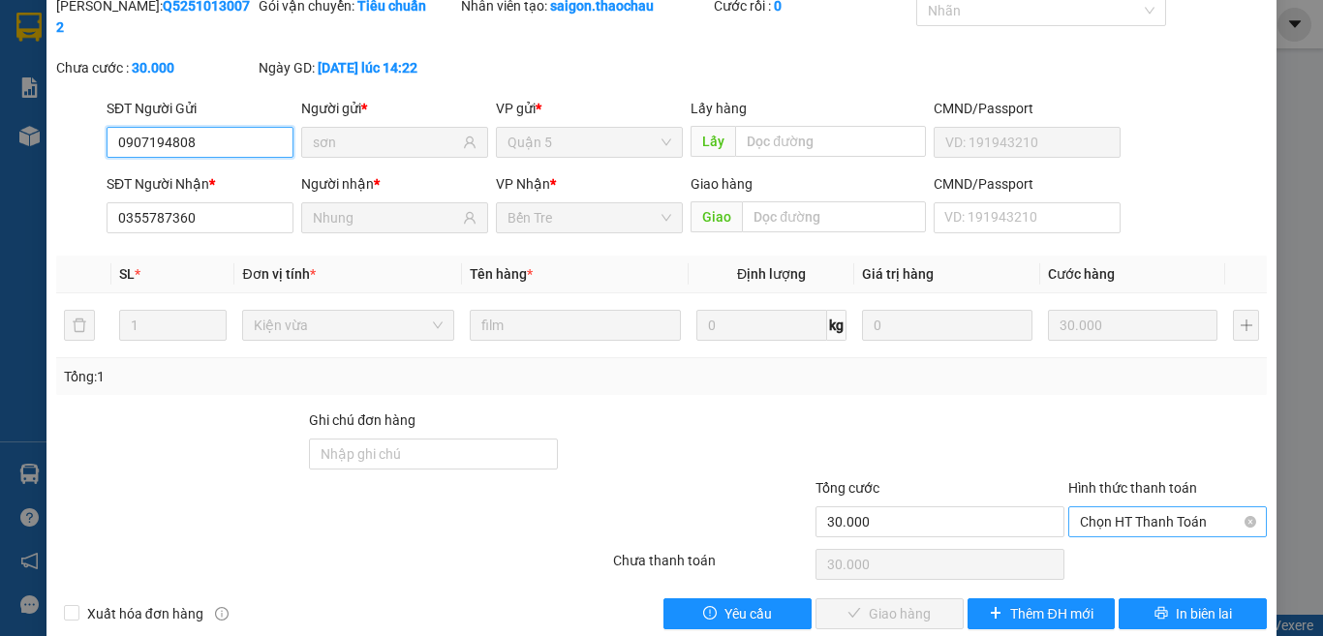
click at [1201, 507] on span "Chọn HT Thanh Toán" at bounding box center [1167, 521] width 175 height 29
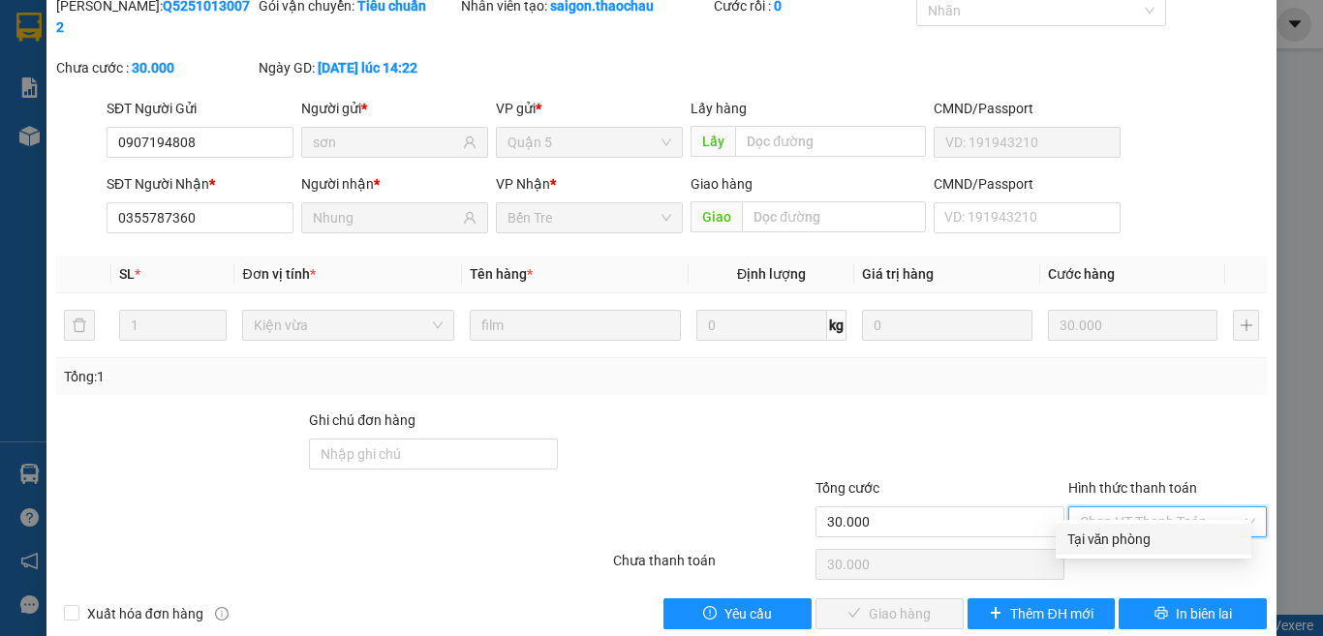
drag, startPoint x: 1166, startPoint y: 543, endPoint x: 1156, endPoint y: 553, distance: 13.7
click at [1166, 544] on div "Tại văn phòng" at bounding box center [1153, 539] width 172 height 21
type input "0"
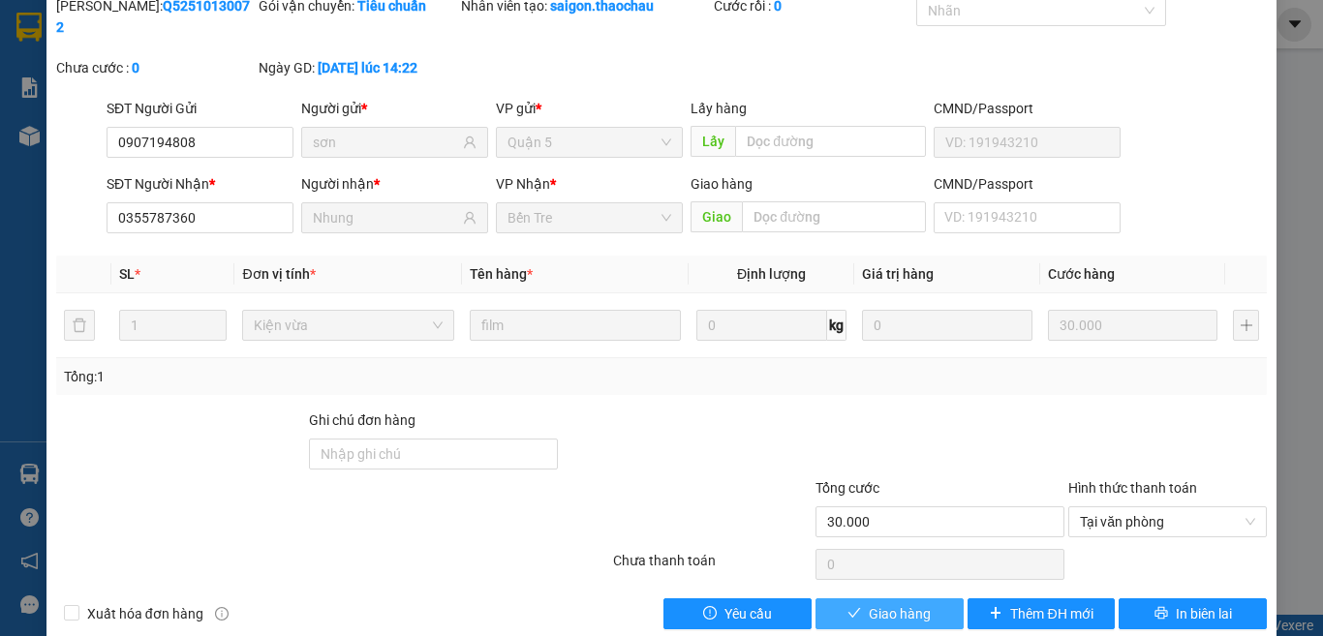
click at [869, 603] on span "Giao hàng" at bounding box center [900, 613] width 62 height 21
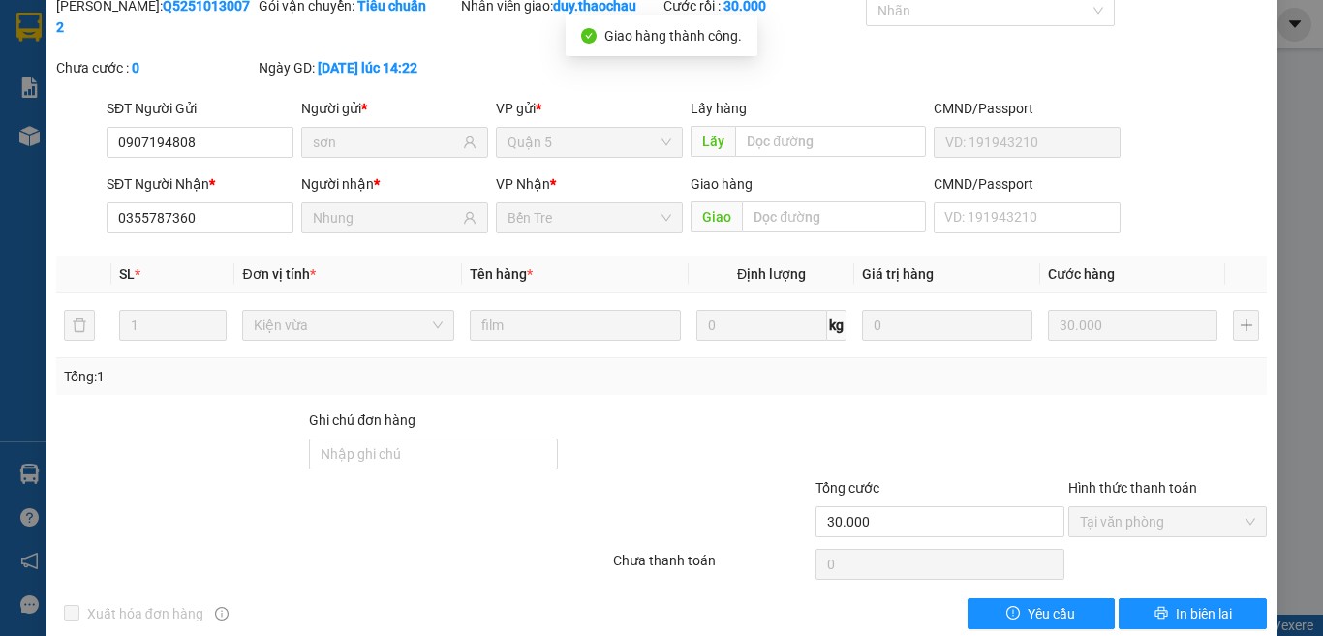
scroll to position [0, 0]
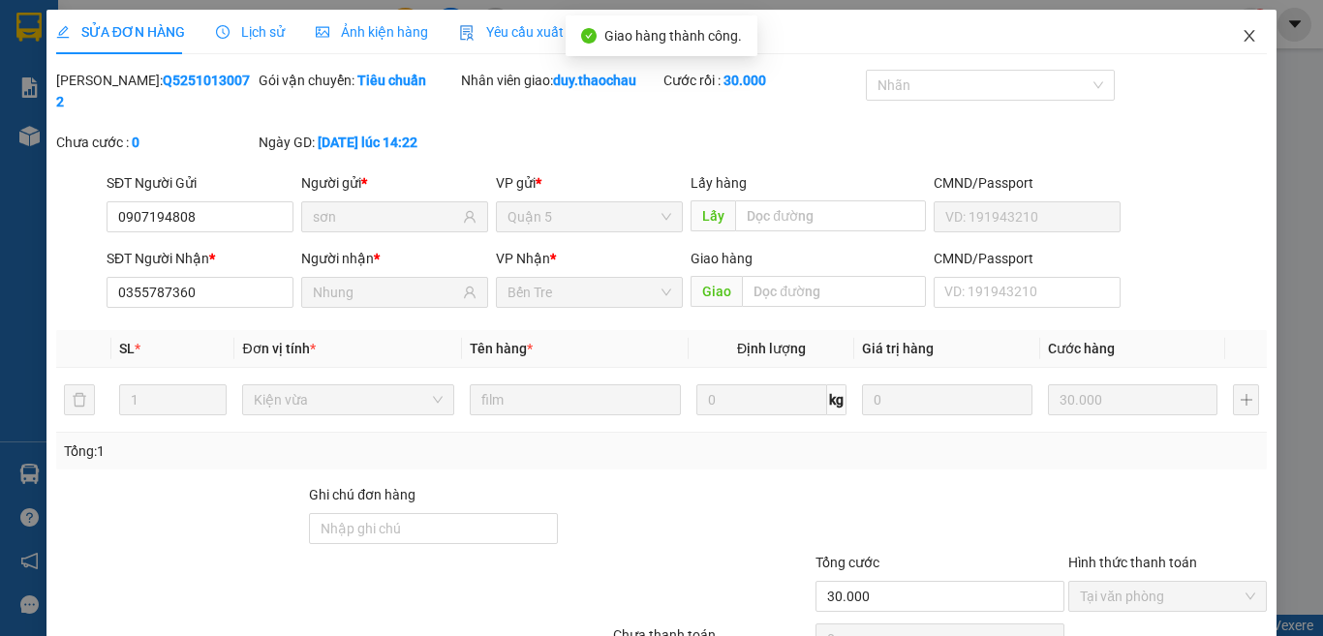
click at [1241, 32] on icon "close" at bounding box center [1248, 35] width 15 height 15
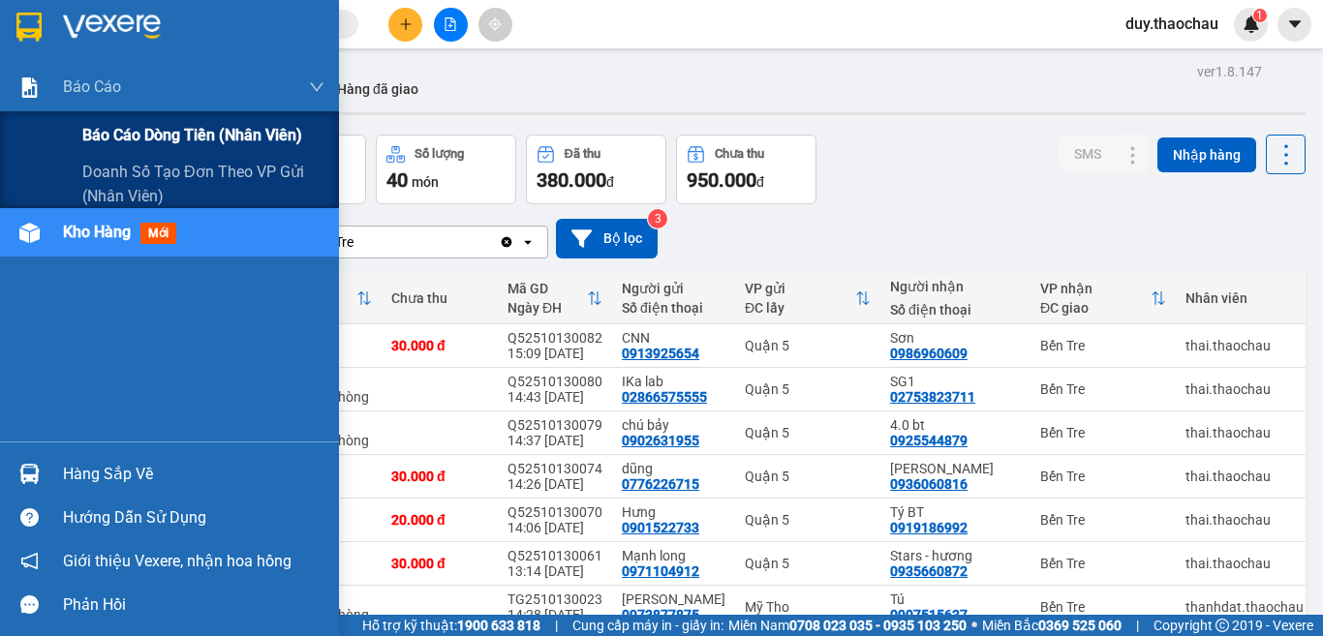
click at [126, 132] on span "Báo cáo dòng tiền (nhân viên)" at bounding box center [192, 135] width 220 height 24
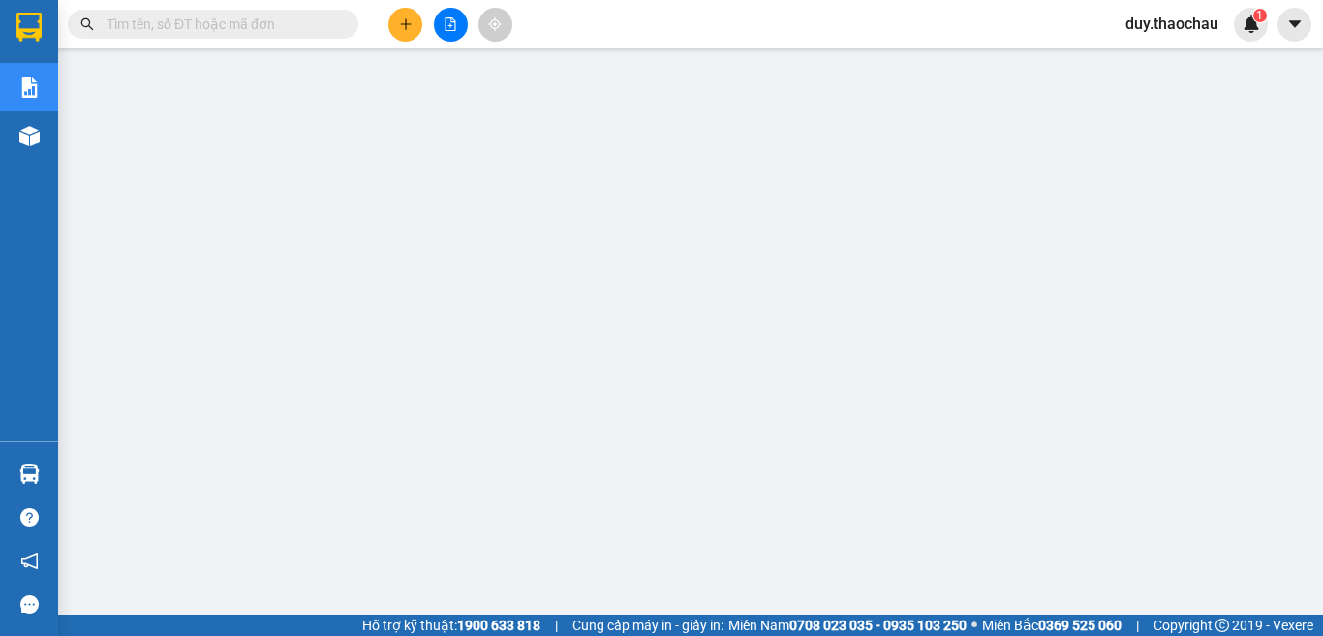
click at [1171, 21] on span "duy.thaochau" at bounding box center [1172, 24] width 124 height 24
click at [1152, 71] on li "Đăng xuất" at bounding box center [1171, 60] width 126 height 31
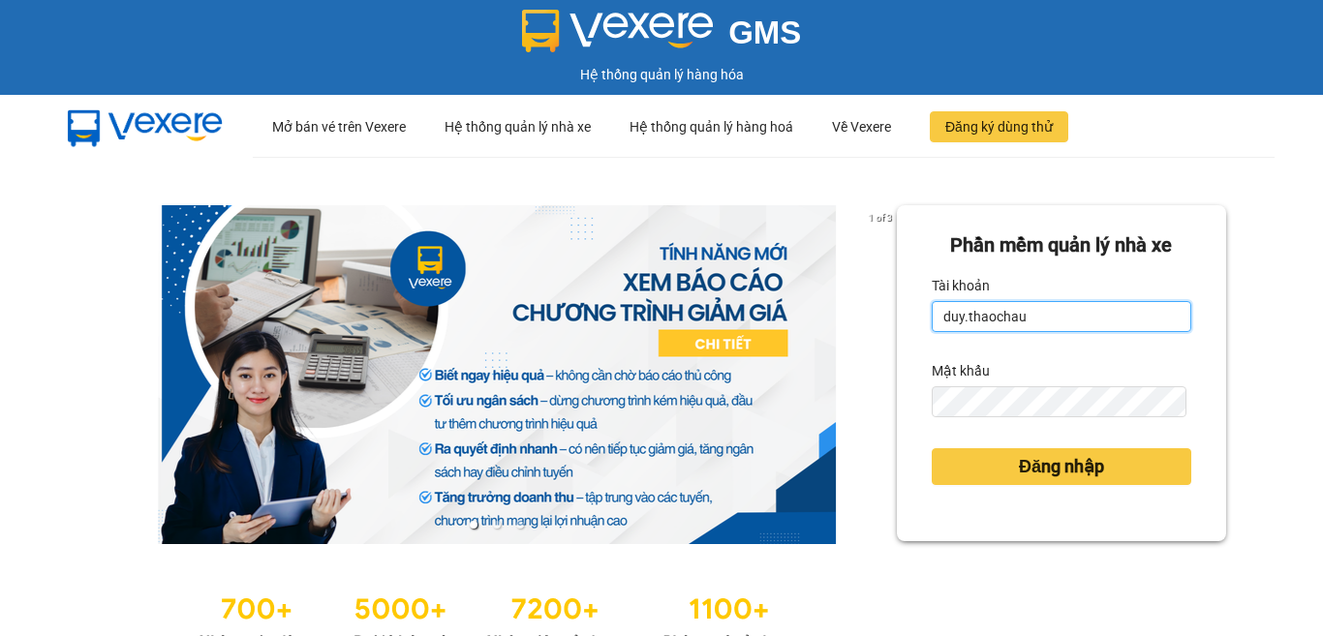
click at [1030, 327] on input "duy.thaochau" at bounding box center [1062, 316] width 260 height 31
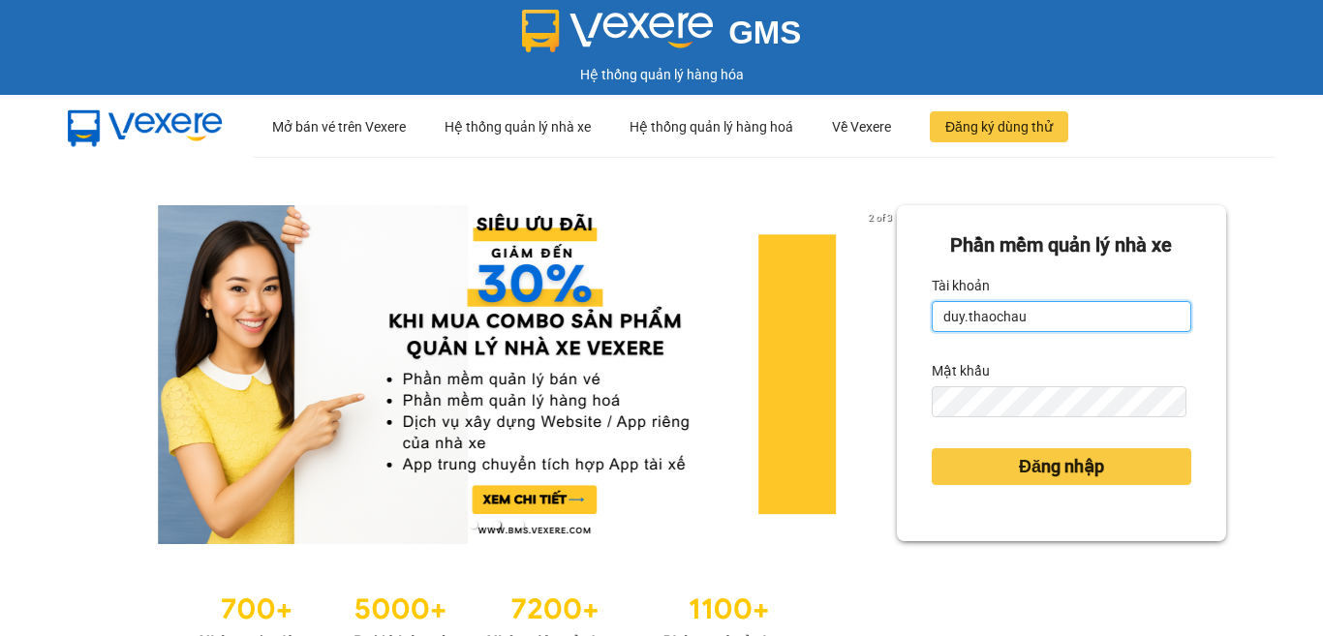
type input "vpbentre.thaochau"
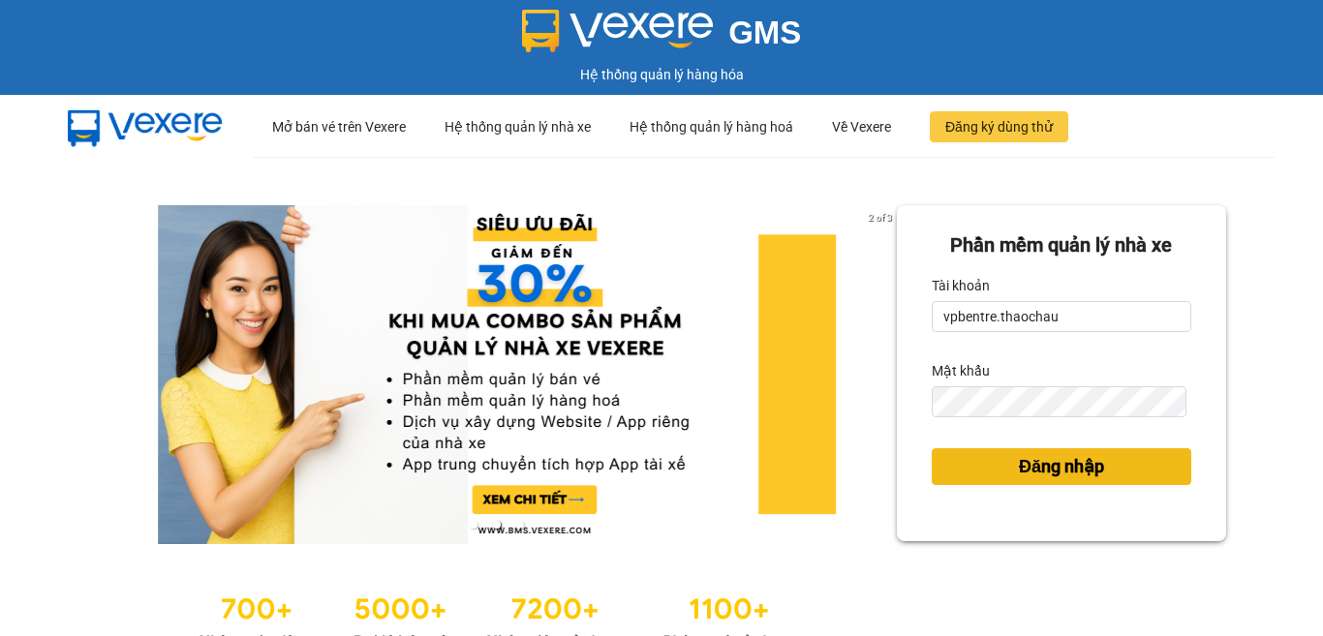
click at [1050, 463] on span "Đăng nhập" at bounding box center [1061, 466] width 85 height 27
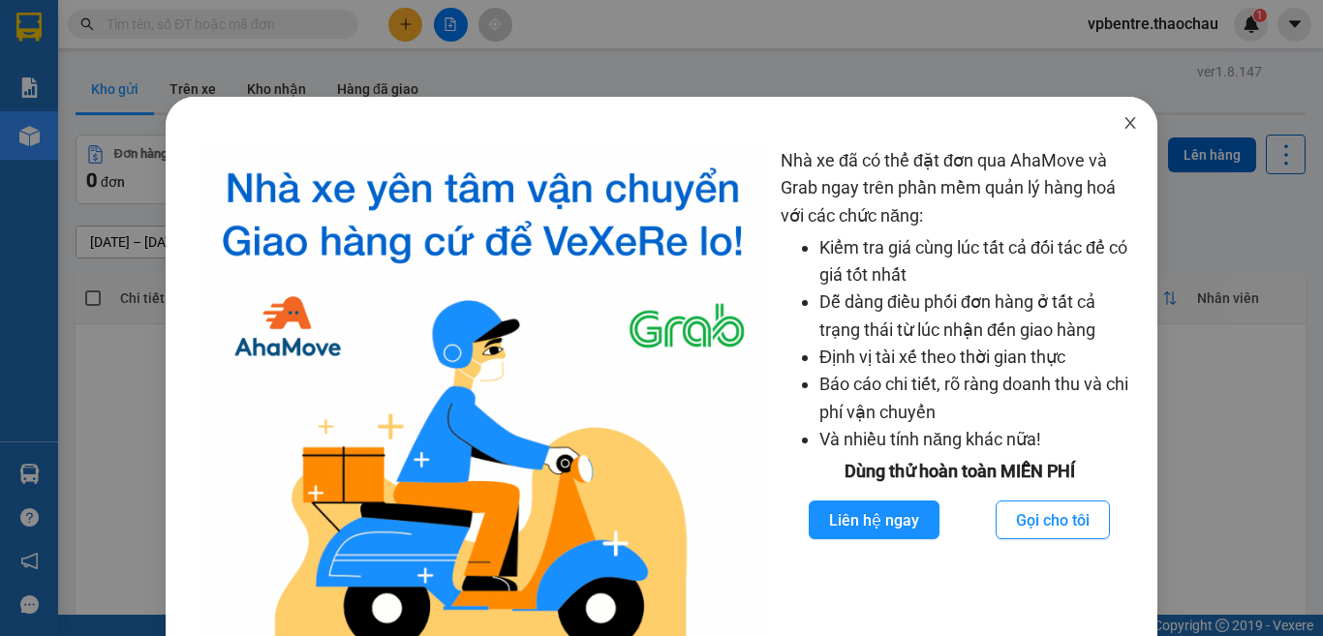
click at [1117, 111] on span "Close" at bounding box center [1130, 124] width 54 height 54
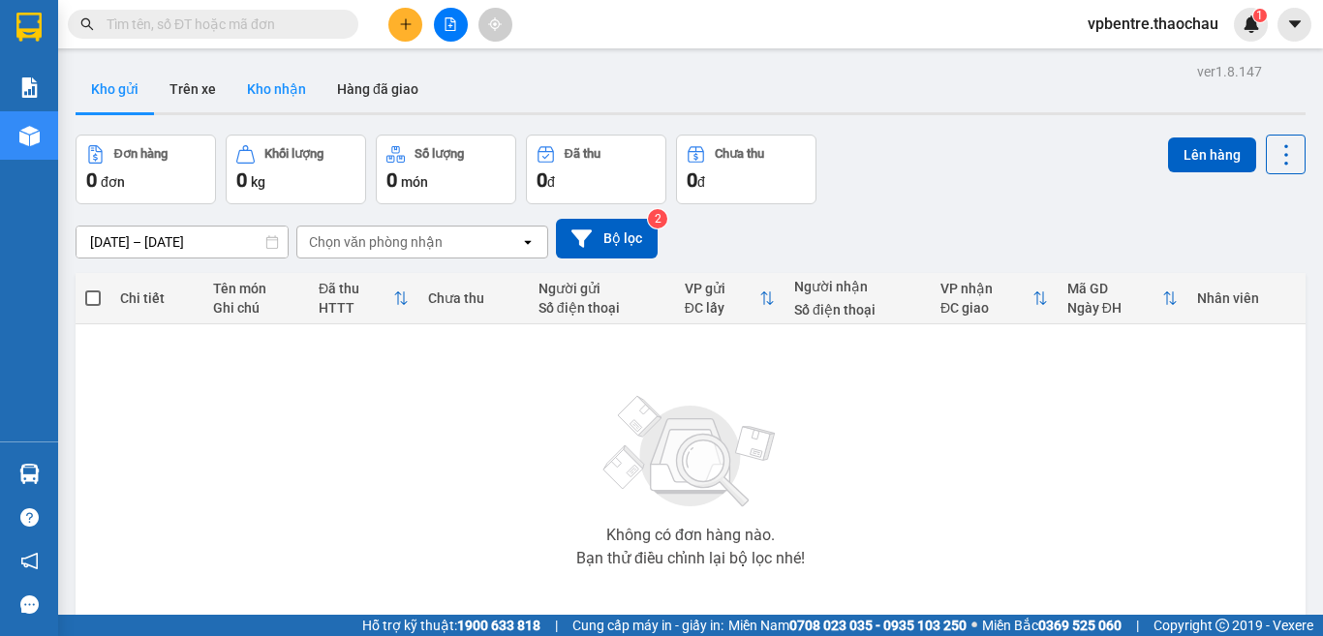
click at [249, 81] on button "Kho nhận" at bounding box center [276, 89] width 90 height 46
